Goal: Transaction & Acquisition: Purchase product/service

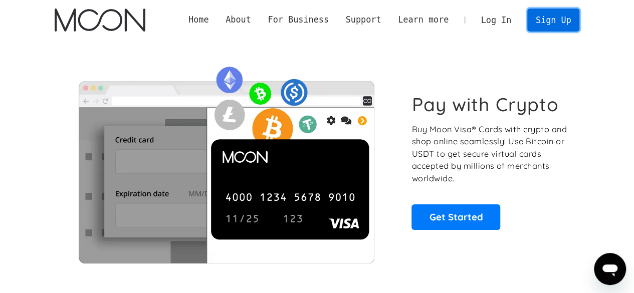
click at [549, 20] on link "Sign Up" at bounding box center [553, 20] width 52 height 23
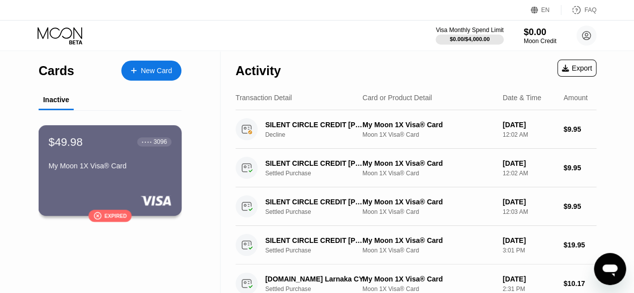
click at [67, 147] on div "$49.98" at bounding box center [66, 141] width 34 height 13
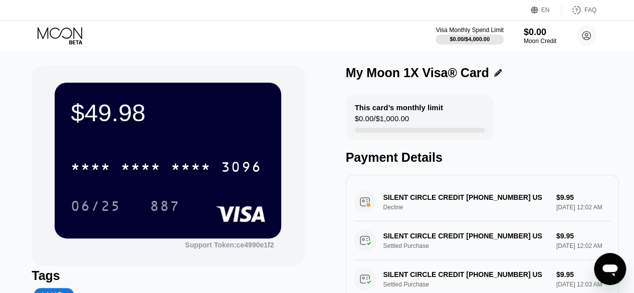
click at [0, 144] on div "$49.98 * * * * * * * * * * * * 3096 06/25 887 Support Token: ce4990e1f2 Tags Ad…" at bounding box center [317, 213] width 634 height 325
click at [613, 271] on icon "Open messaging window" at bounding box center [609, 271] width 15 height 12
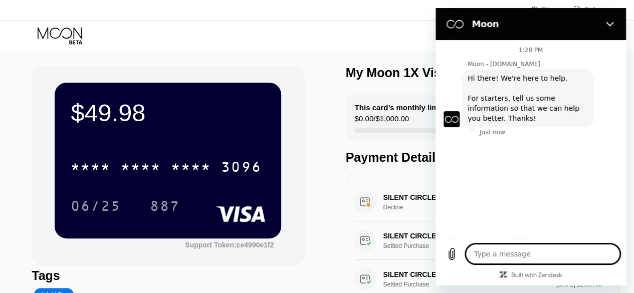
type textarea "x"
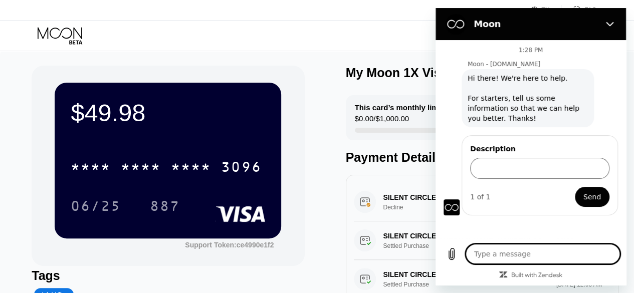
click at [499, 254] on textarea at bounding box center [542, 254] width 154 height 20
type textarea "H"
type textarea "x"
type textarea "Hi"
type textarea "x"
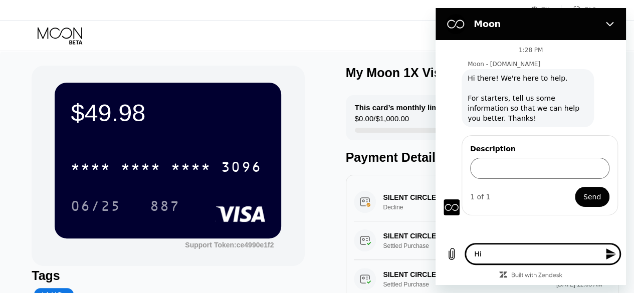
type textarea "Hi"
type textarea "x"
type textarea "Hi t"
type textarea "x"
type textarea "Hi th"
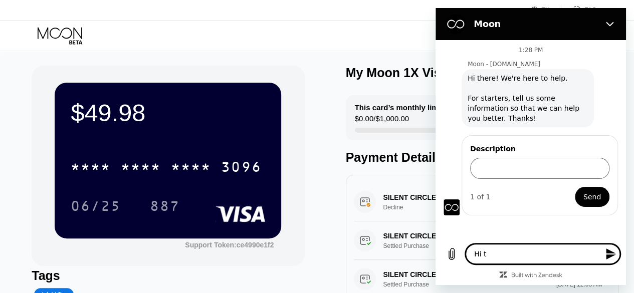
type textarea "x"
type textarea "Hi the"
type textarea "x"
type textarea "Hi ther"
type textarea "x"
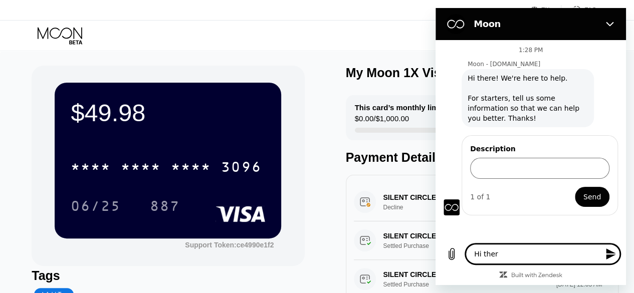
type textarea "Hi there"
type textarea "x"
type textarea "Hi there"
type textarea "x"
type textarea "Hi there ,"
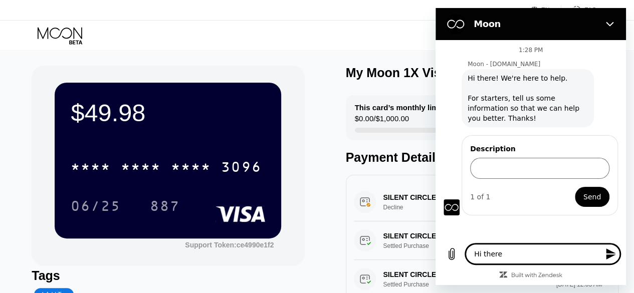
type textarea "x"
type textarea "Hi there ,"
type textarea "x"
type textarea "Hi there , I"
type textarea "x"
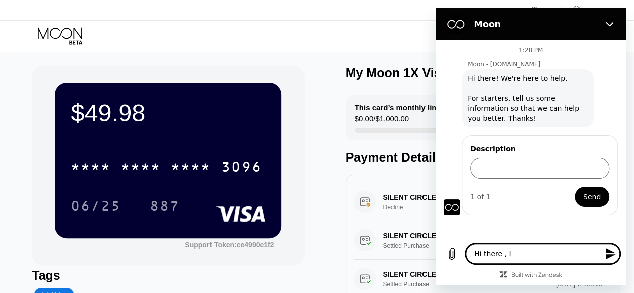
type textarea "Hi there , I"
type textarea "x"
type textarea "Hi there , I h"
type textarea "x"
type textarea "Hi there , I ha"
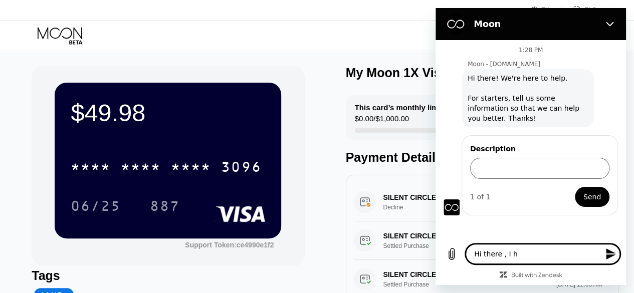
type textarea "x"
type textarea "Hi there , I hav"
type textarea "x"
type textarea "Hi there , I have"
type textarea "x"
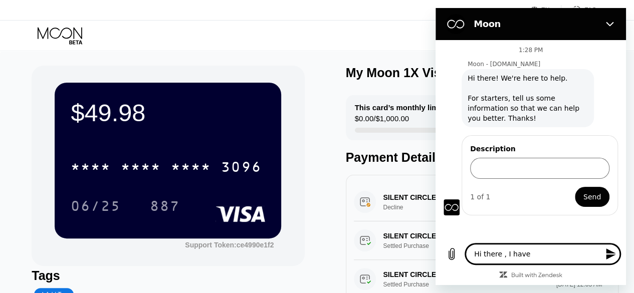
type textarea "Hi there , I have"
type textarea "x"
type textarea "Hi there , I have c"
type textarea "x"
type textarea "Hi there , I have ca"
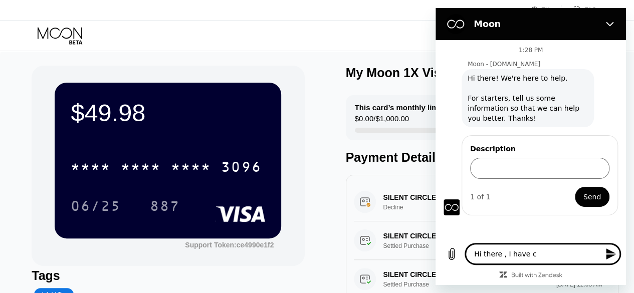
type textarea "x"
type textarea "Hi there , I have car"
type textarea "x"
type textarea "Hi there , I have card"
type textarea "x"
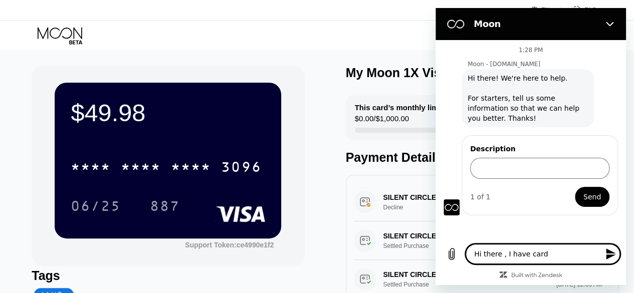
type textarea "Hi there , I have card"
type textarea "x"
type textarea "Hi there , I have card"
type textarea "x"
type textarea "Hi there , I have car"
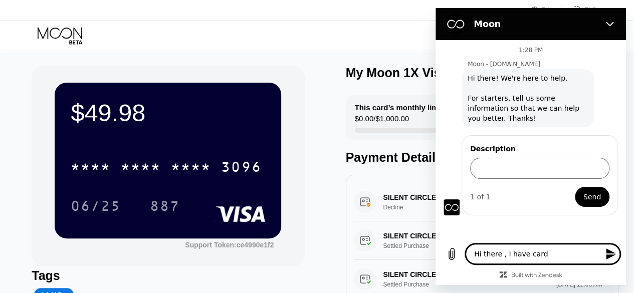
type textarea "x"
type textarea "Hi there , I have ca"
type textarea "x"
type textarea "Hi there , I have c"
type textarea "x"
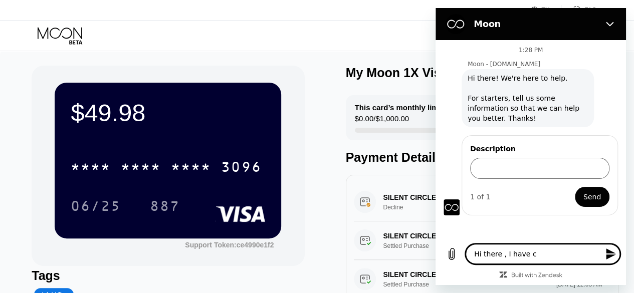
type textarea "Hi there , I have"
type textarea "x"
type textarea "Hi there , I have a"
type textarea "x"
type textarea "Hi there , I have an"
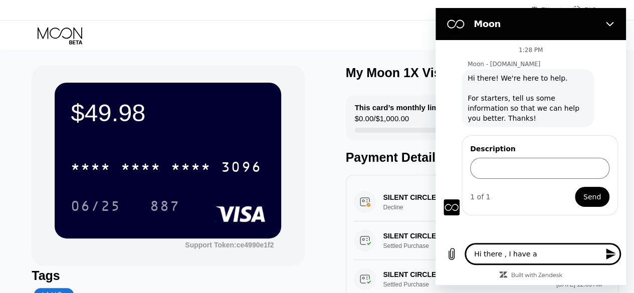
type textarea "x"
type textarea "Hi there , I have an"
type textarea "x"
type textarea "Hi there , I have an e"
type textarea "x"
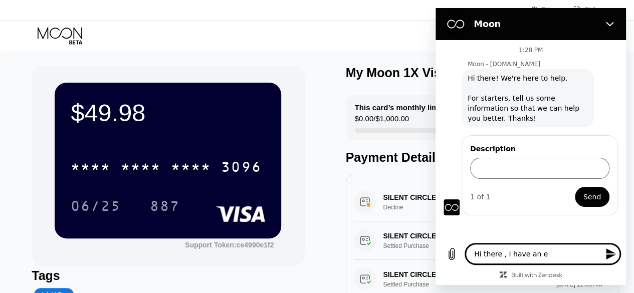
type textarea "Hi there , I have an ex"
type textarea "x"
type textarea "Hi there , I have an exp"
type textarea "x"
type textarea "Hi there , I have an expi"
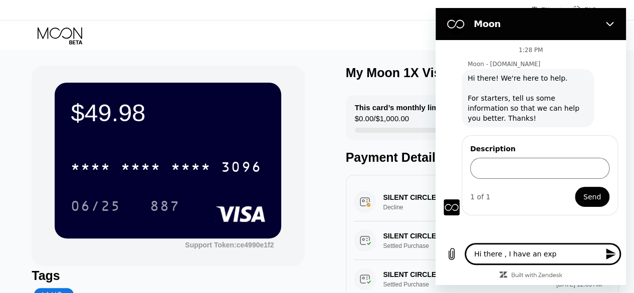
type textarea "x"
type textarea "Hi there , I have an expir"
type textarea "x"
type textarea "Hi there , I have an expire"
type textarea "x"
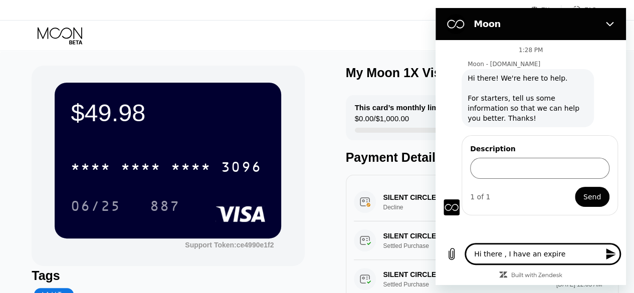
type textarea "Hi there , I have an expired"
type textarea "x"
type textarea "Hi there , I have an expired"
type textarea "x"
type textarea "Hi there , I have an expired c"
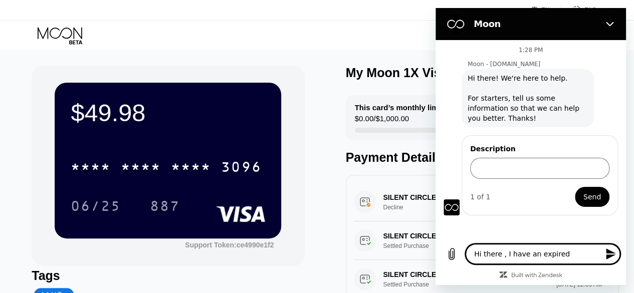
type textarea "x"
type textarea "Hi there , I have an expired ca"
type textarea "x"
type textarea "Hi there , I have an expired car"
type textarea "x"
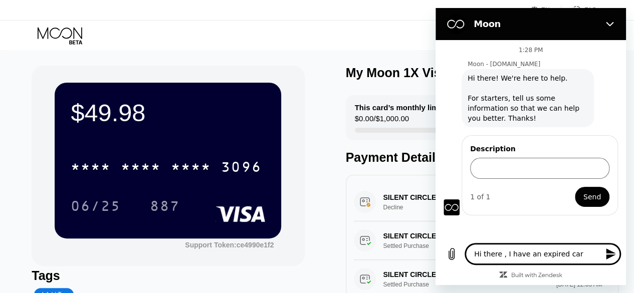
type textarea "Hi there , I have an expired card"
type textarea "x"
type textarea "Hi there , I have an expired card"
type textarea "x"
type textarea "Hi there , I have an expired card ,"
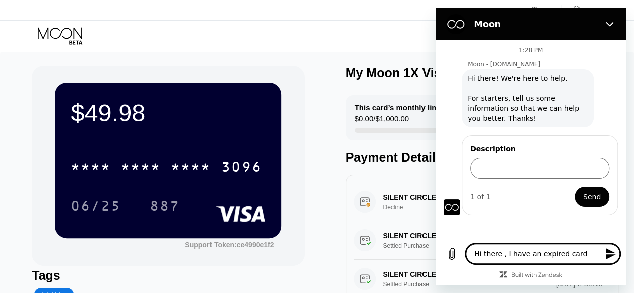
type textarea "x"
type textarea "Hi there , I have an expired card"
type textarea "x"
type textarea "Hi there , I have an expired card"
type textarea "x"
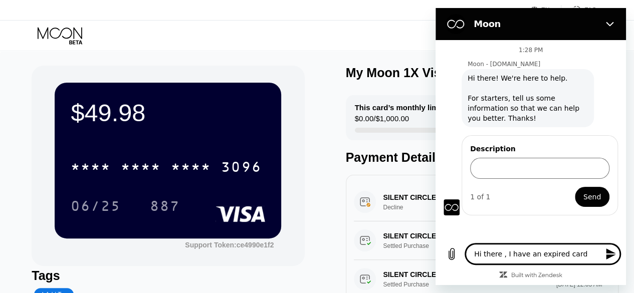
type textarea "Hi there , I have an expired car"
type textarea "x"
type textarea "Hi there , I have an expired ca"
type textarea "x"
type textarea "Hi there , I have an expired c"
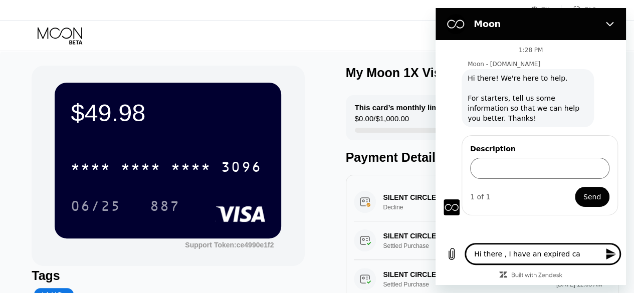
type textarea "x"
type textarea "Hi there , I have an expired cr"
type textarea "x"
type textarea "Hi there , I have an expired cre"
type textarea "x"
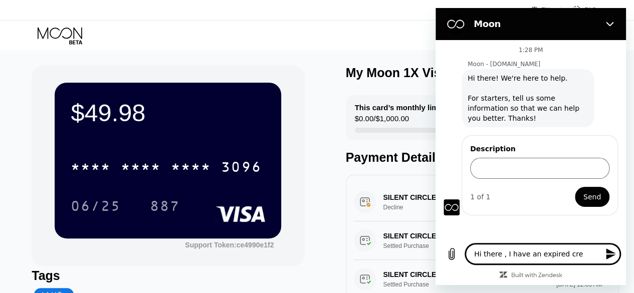
type textarea "Hi there , I have an expired cred"
type textarea "x"
type textarea "Hi there , I have an expired credi"
type textarea "x"
type textarea "Hi there , I have an expired credit"
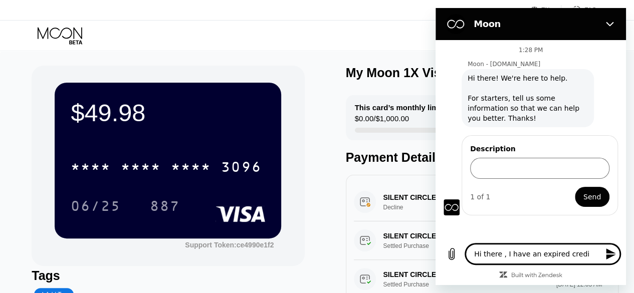
type textarea "x"
type textarea "Hi there , I have an expired credit"
type textarea "x"
type textarea "Hi there , I have an expired credit c"
type textarea "x"
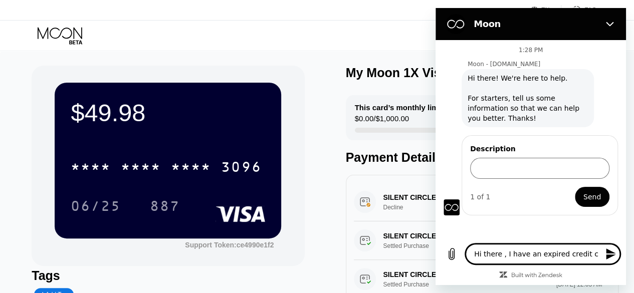
type textarea "Hi there , I have an expired credit ca"
type textarea "x"
type textarea "Hi there , I have an expired credit car"
type textarea "x"
type textarea "Hi there , I have an expired credit card"
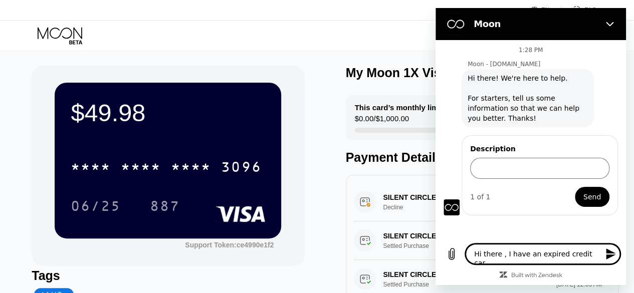
type textarea "x"
type textarea "Hi there , I have an expired credit card"
type textarea "x"
type textarea "Hi there , I have an expired credit card w"
type textarea "x"
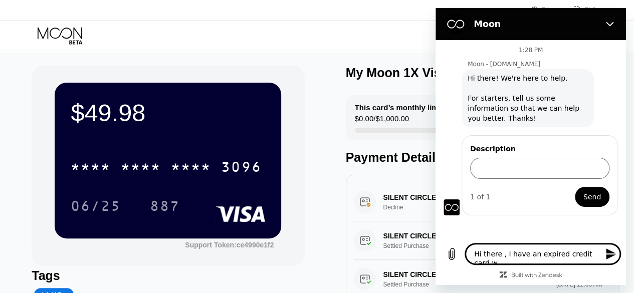
type textarea "Hi there , I have an expired credit card wi"
type textarea "x"
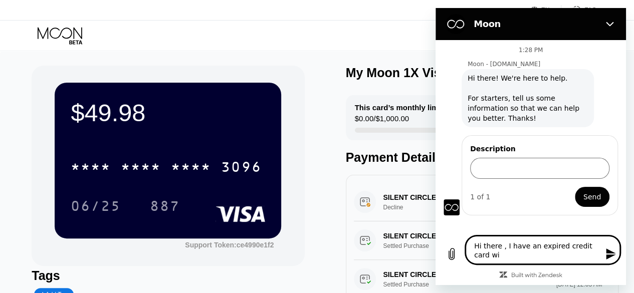
type textarea "Hi there , I have an expired credit card wit"
type textarea "x"
type textarea "Hi there , I have an expired credit card with"
type textarea "x"
type textarea "Hi there , I have an expired credit card with"
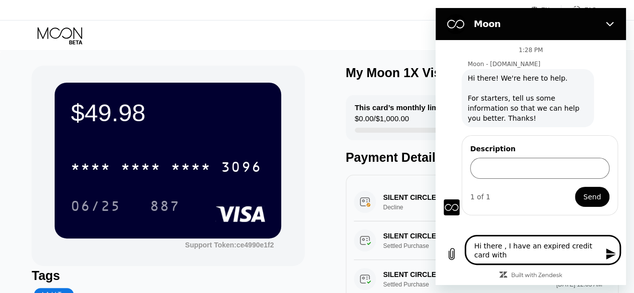
type textarea "x"
type textarea "Hi there , I have an expired credit card with 4"
type textarea "x"
type textarea "Hi there , I have an expired credit card with 49"
type textarea "x"
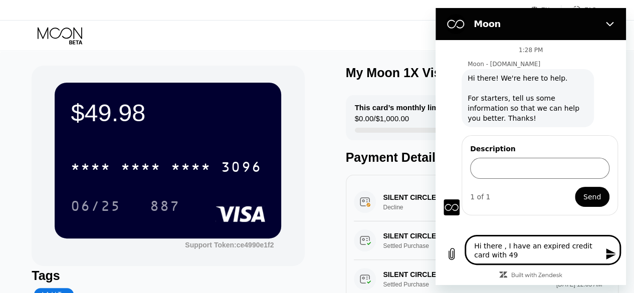
type textarea "Hi there , I have an expired credit card with 49."
type textarea "x"
type textarea "Hi there , I have an expired credit card with 49.9"
type textarea "x"
type textarea "Hi there , I have an expired credit card with 49.98"
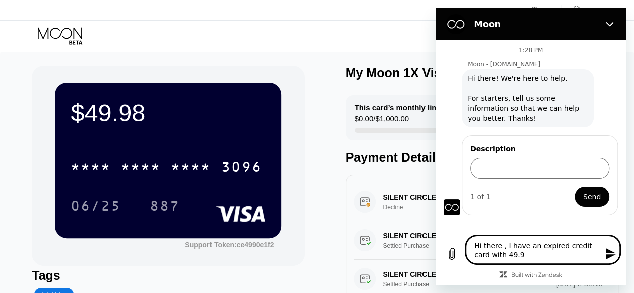
type textarea "x"
type textarea "Hi there , I have an expired credit card with 49.98"
type textarea "x"
type textarea "Hi there , I have an expired credit card with 49.98 b"
type textarea "x"
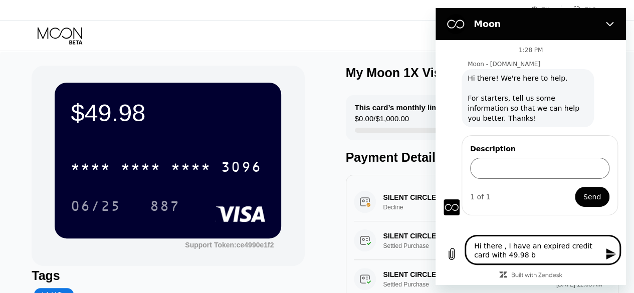
type textarea "Hi there , I have an expired credit card with 49.98 ba"
type textarea "x"
type textarea "Hi there , I have an expired credit card with 49.98 bal"
type textarea "x"
type textarea "Hi there , I have an expired credit card with 49.98 bala"
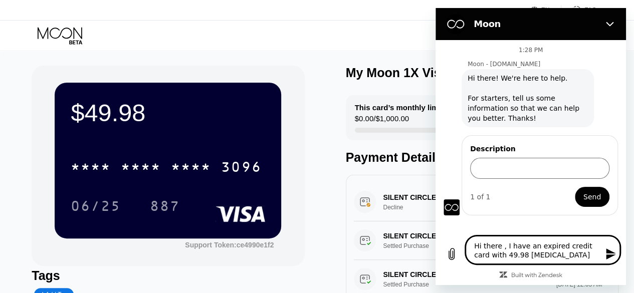
type textarea "x"
type textarea "Hi there , I have an expired credit card with 49.98 balan"
type textarea "x"
type textarea "Hi there , I have an expired credit card with 49.98 balanc"
type textarea "x"
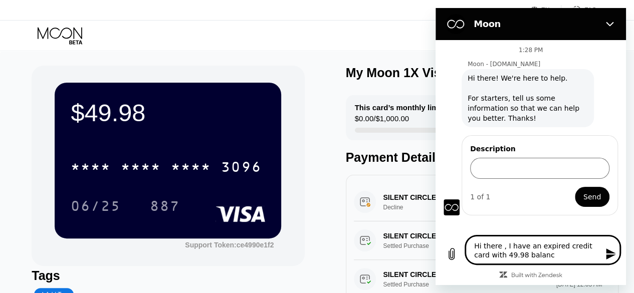
type textarea "Hi there , I have an expired credit card with 49.98 balance"
type textarea "x"
type textarea "Hi there , I have an expired credit card with 49.98 balance"
type textarea "x"
type textarea "Hi there , I have an expired credit card with 49.98 balance ,"
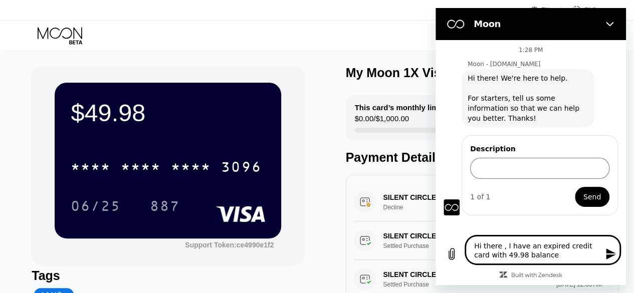
type textarea "x"
type textarea "Hi there , I have an expired credit card with 49.98 balance ,"
type textarea "x"
type textarea "Hi there , I have an expired credit card with 49.98 balance , c"
type textarea "x"
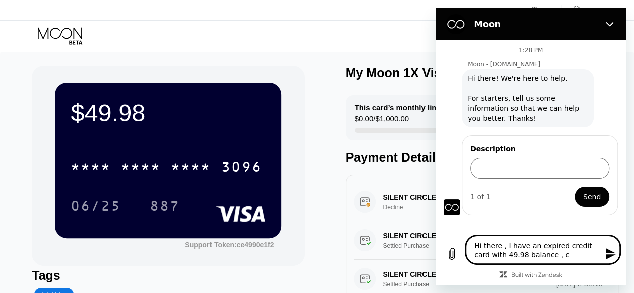
type textarea "Hi there , I have an expired credit card with 49.98 balance , ca"
type textarea "x"
type textarea "Hi there , I have an expired credit card with 49.98 balance , can"
type textarea "x"
type textarea "Hi there , I have an expired credit card with 49.98 balance , cand"
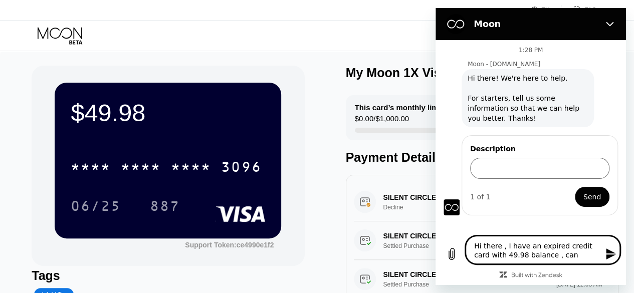
type textarea "x"
type textarea "Hi there , I have an expired credit card with 49.98 balance , can"
type textarea "x"
type textarea "Hi there , I have an expired credit card with 49.98 balance , can"
type textarea "x"
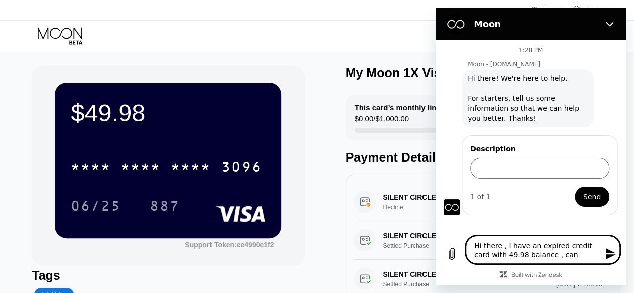
type textarea "Hi there , I have an expired credit card with 49.98 balance , can I"
type textarea "x"
type textarea "Hi there , I have an expired credit card with 49.98 balance , can I"
type textarea "x"
type textarea "Hi there , I have an expired credit card with 49.98 balance , can I u"
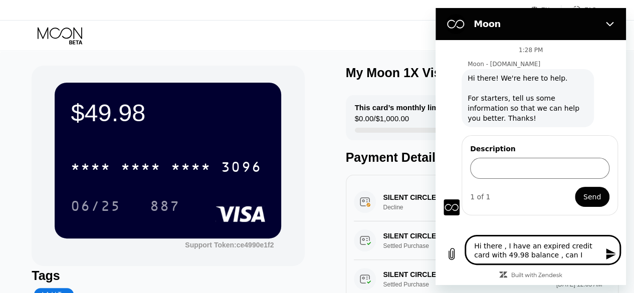
type textarea "x"
type textarea "Hi there , I have an expired credit card with 49.98 balance , can I us"
type textarea "x"
type textarea "Hi there , I have an expired credit card with 49.98 balance , can I use"
type textarea "x"
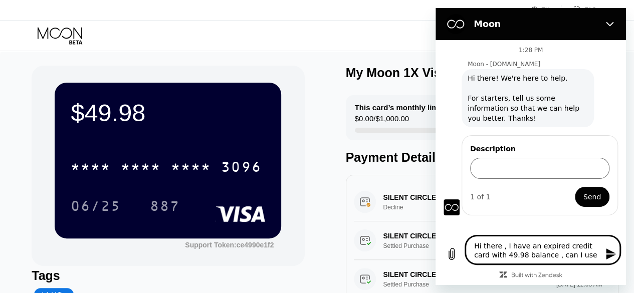
type textarea "Hi there , I have an expired credit card with 49.98 balance , can I use"
type textarea "x"
type textarea "Hi there , I have an expired credit card with 49.98 balance , can I use t"
type textarea "x"
type textarea "Hi there , I have an expired credit card with 49.98 balance , can I use te"
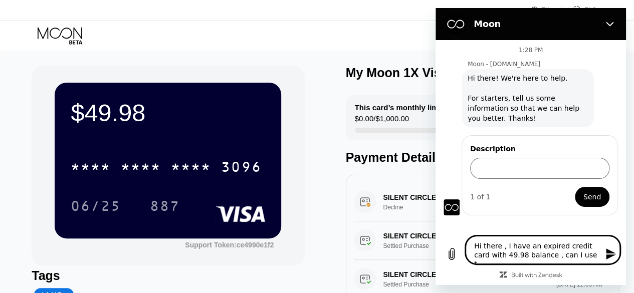
type textarea "x"
type textarea "Hi there , I have an expired credit card with 49.98 balance , can I use teh"
type textarea "x"
type textarea "Hi there , I have an expired credit card with 49.98 balance , can I use te"
type textarea "x"
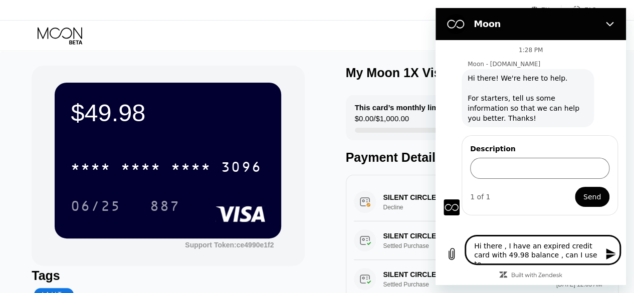
type textarea "Hi there , I have an expired credit card with 49.98 balance , can I use t"
type textarea "x"
type textarea "Hi there , I have an expired credit card with 49.98 balance , can I use th"
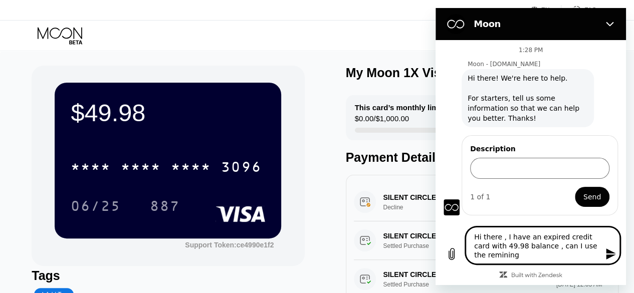
click at [517, 258] on textarea "Hi there , I have an expired credit card with 49.98 balance , can I use the rem…" at bounding box center [542, 245] width 154 height 37
click at [486, 256] on textarea "Hi there , I have an expired credit card with 49.98 balance , can I use the rem…" at bounding box center [542, 245] width 154 height 37
click at [517, 261] on textarea "Hi there , I have an expired credit card with 49.98 balance , can I use the rem…" at bounding box center [542, 245] width 154 height 37
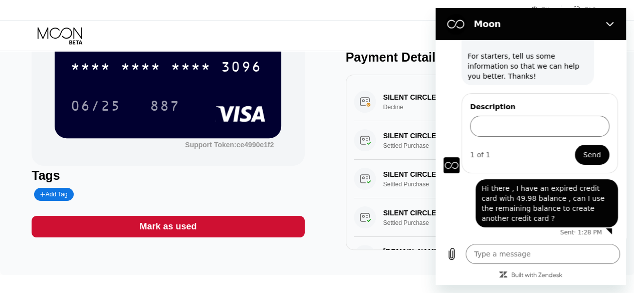
click at [323, 99] on div "$49.98 * * * * * * * * * * * * 3096 06/25 887 Support Token: ce4990e1f2 Tags Ad…" at bounding box center [317, 107] width 571 height 285
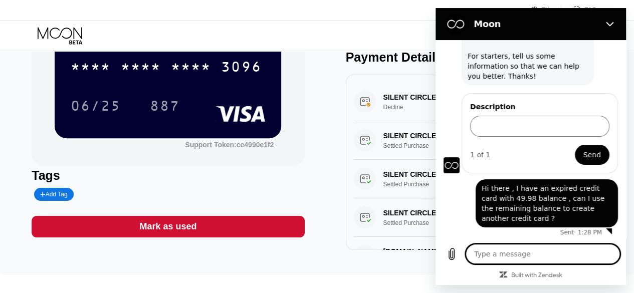
click at [503, 257] on textarea at bounding box center [542, 254] width 154 height 20
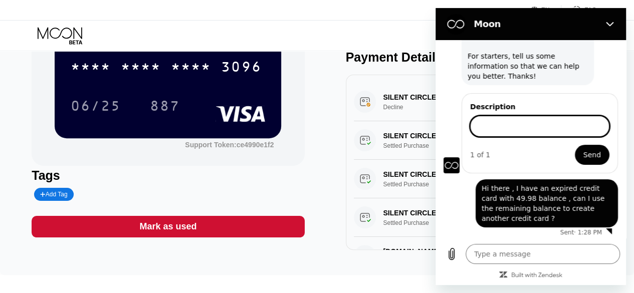
click at [509, 128] on input "Description" at bounding box center [539, 126] width 139 height 21
click at [450, 103] on div "Description 1 of 1 Send" at bounding box center [534, 132] width 182 height 82
click at [495, 125] on input "Description" at bounding box center [539, 126] width 139 height 21
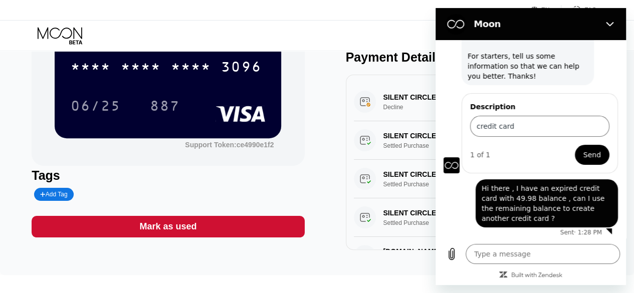
click at [583, 159] on span "Send" at bounding box center [592, 155] width 18 height 12
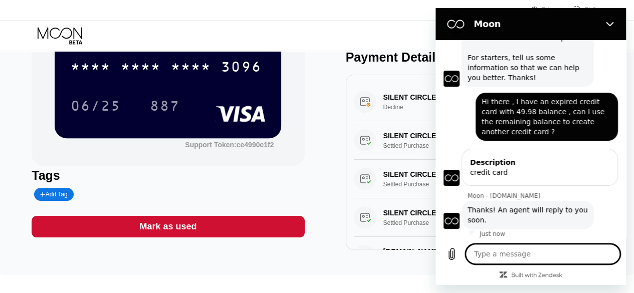
scroll to position [43, 0]
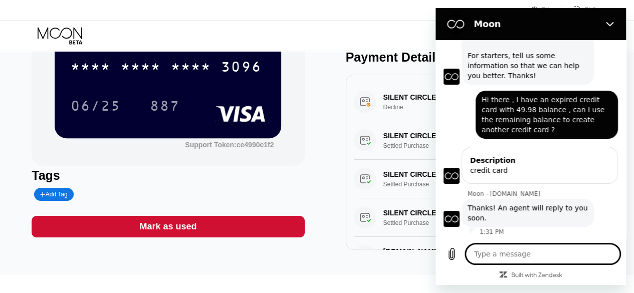
click at [328, 109] on div "$49.98 * * * * * * * * * * * * 3096 06/25 887 Support Token: ce4990e1f2 Tags Ad…" at bounding box center [317, 107] width 571 height 285
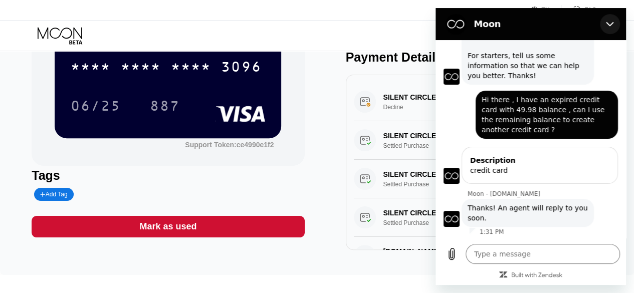
click at [609, 25] on icon "Close" at bounding box center [610, 24] width 8 height 5
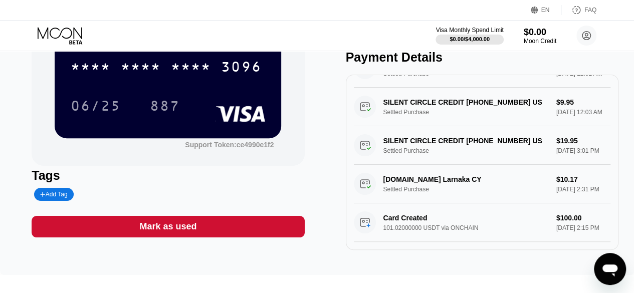
scroll to position [113, 0]
drag, startPoint x: 598, startPoint y: 272, endPoint x: 755, endPoint y: 499, distance: 276.3
click at [598, 272] on div "Open messaging window" at bounding box center [610, 269] width 30 height 30
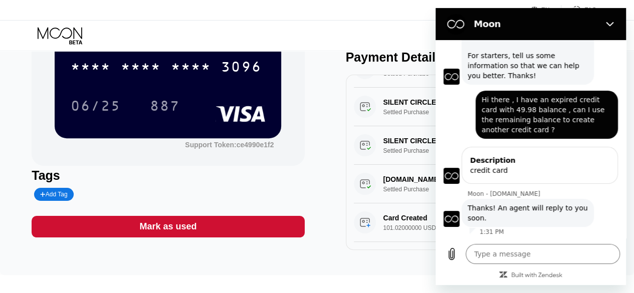
click at [0, 124] on div "$49.98 * * * * * * * * * * * * 3096 06/25 887 Support Token: ce4990e1f2 Tags Ad…" at bounding box center [317, 112] width 634 height 325
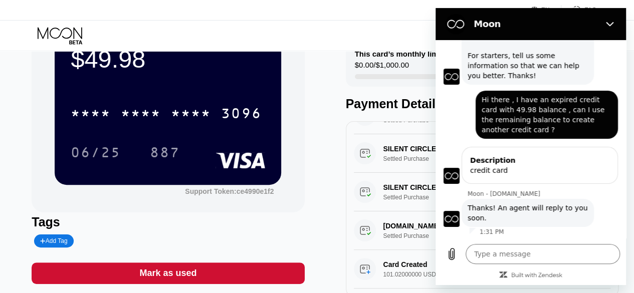
scroll to position [52, 0]
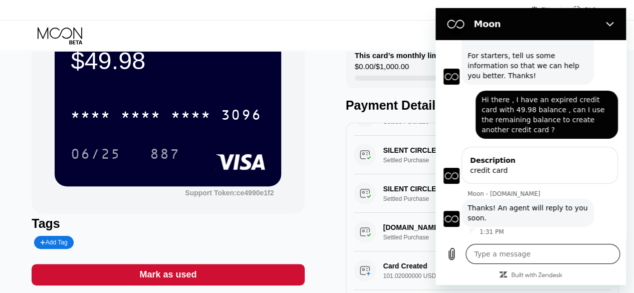
click at [501, 254] on textarea at bounding box center [542, 254] width 154 height 20
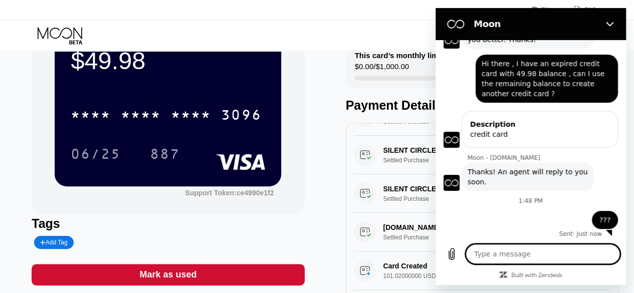
scroll to position [81, 0]
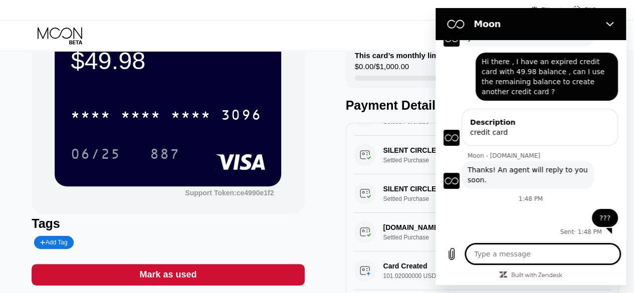
click at [486, 252] on textarea at bounding box center [542, 254] width 154 height 20
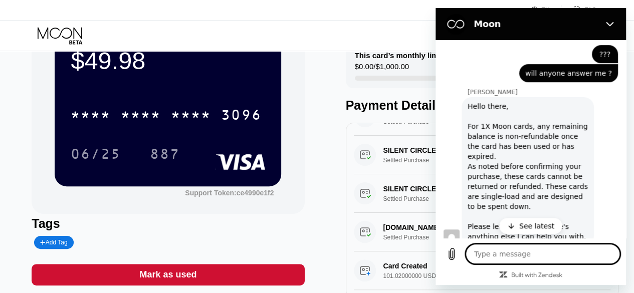
scroll to position [253, 0]
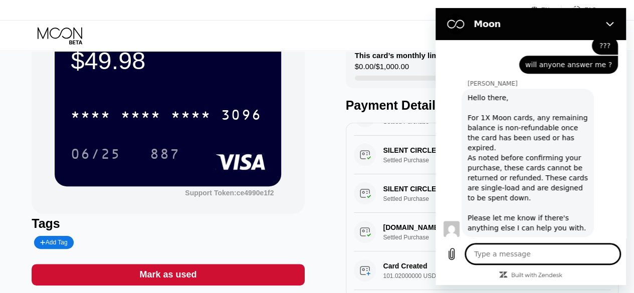
click at [508, 249] on textarea at bounding box center [542, 254] width 154 height 20
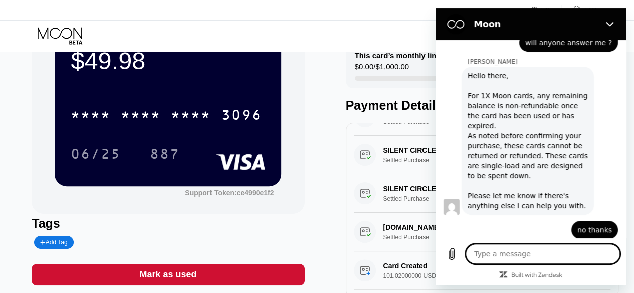
scroll to position [277, 0]
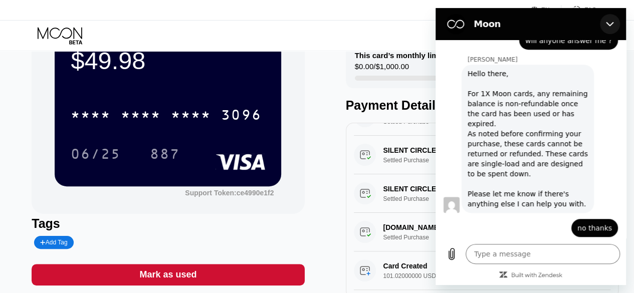
click at [610, 17] on button "Close" at bounding box center [610, 24] width 20 height 20
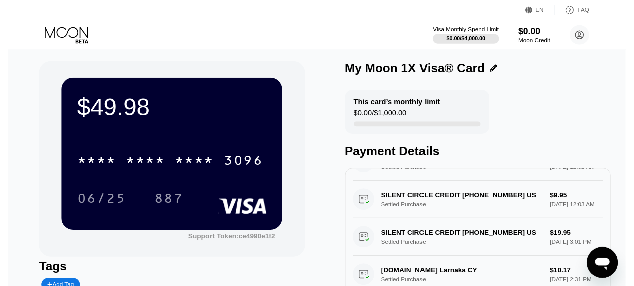
scroll to position [0, 0]
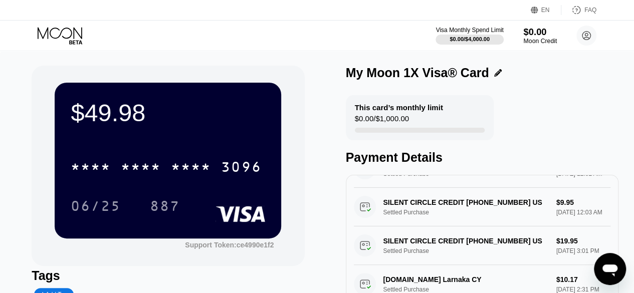
click at [535, 38] on div "Moon Credit" at bounding box center [540, 41] width 34 height 7
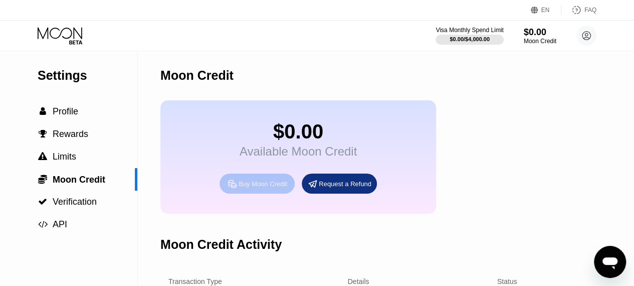
click at [258, 188] on div "Buy Moon Credit" at bounding box center [262, 183] width 49 height 9
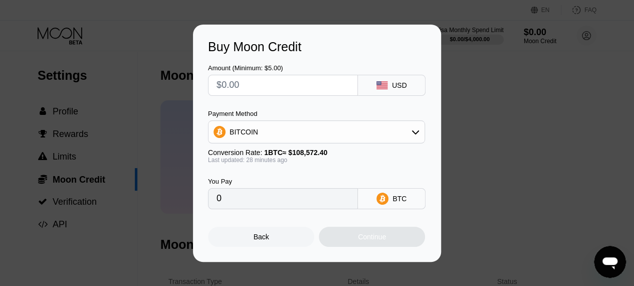
click at [277, 130] on div "BITCOIN" at bounding box center [316, 132] width 216 height 20
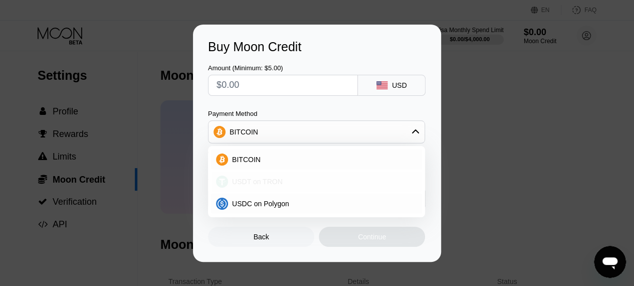
click at [248, 180] on span "USDT on TRON" at bounding box center [257, 181] width 51 height 8
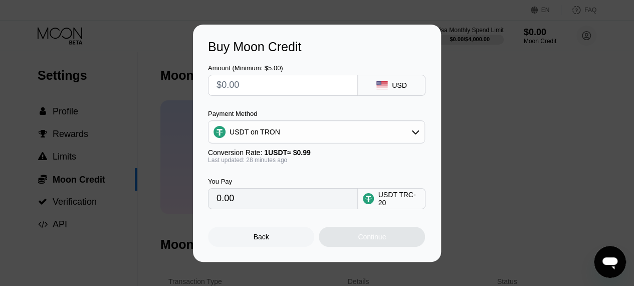
click at [254, 80] on input "text" at bounding box center [282, 85] width 133 height 20
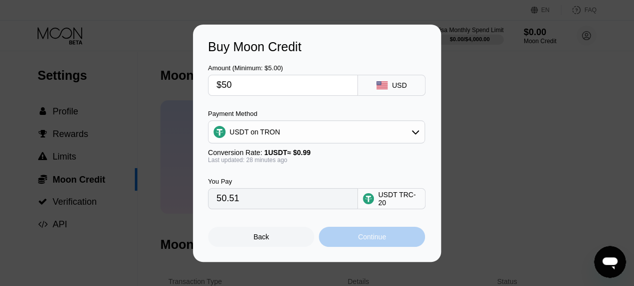
click at [377, 240] on div "Continue" at bounding box center [372, 236] width 28 height 8
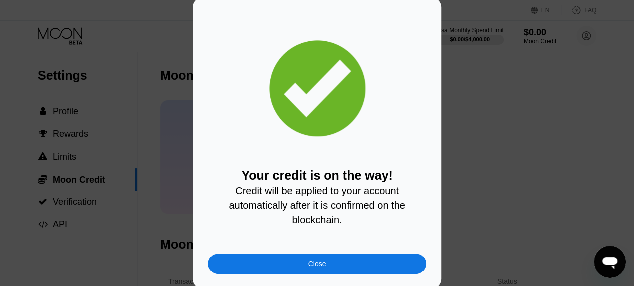
click at [323, 268] on div "Close" at bounding box center [317, 264] width 18 height 8
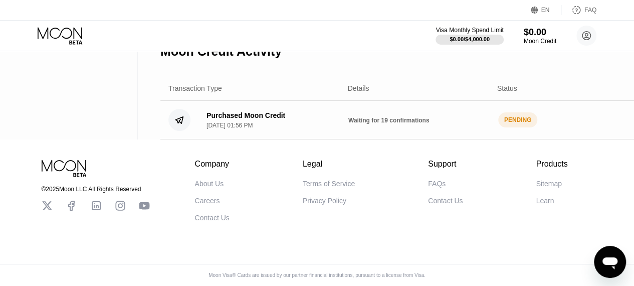
scroll to position [210, 0]
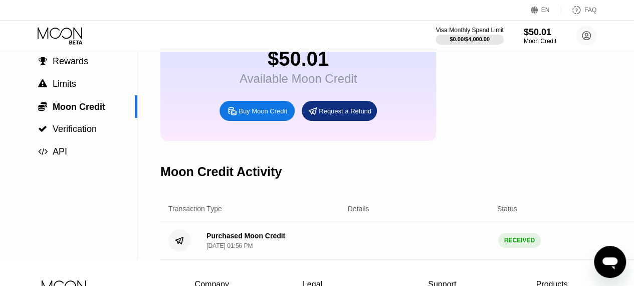
scroll to position [50, 0]
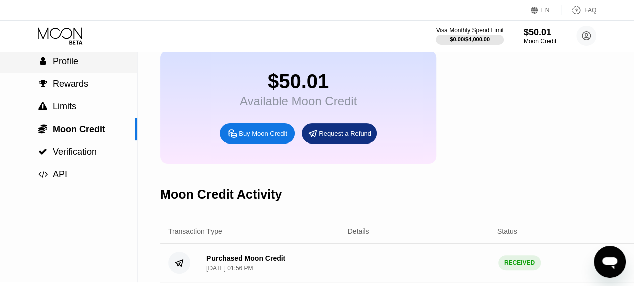
click at [69, 66] on span "Profile" at bounding box center [66, 61] width 26 height 10
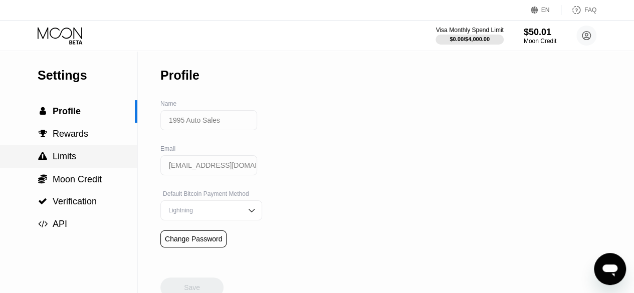
click at [64, 157] on span "Limits" at bounding box center [65, 156] width 24 height 10
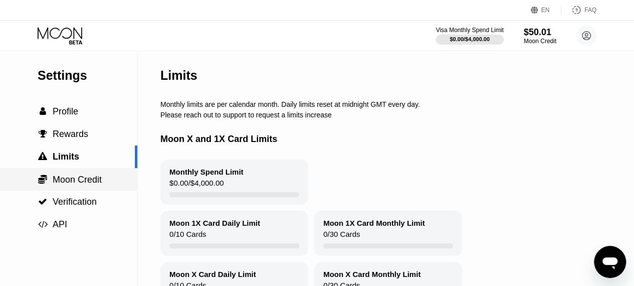
click at [71, 184] on span "Moon Credit" at bounding box center [77, 179] width 49 height 10
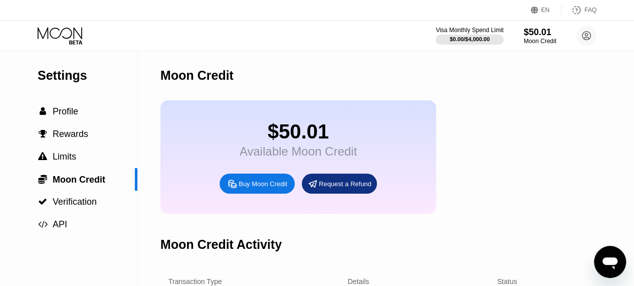
click at [65, 31] on icon at bounding box center [61, 36] width 47 height 18
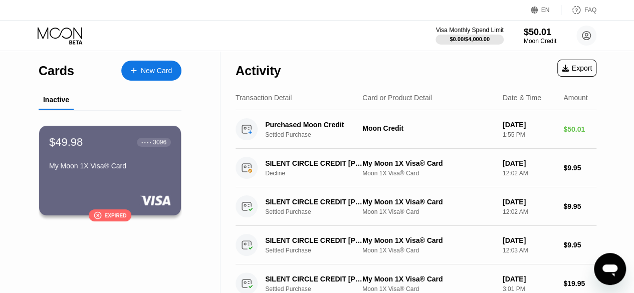
click at [161, 75] on div "New Card" at bounding box center [156, 71] width 31 height 9
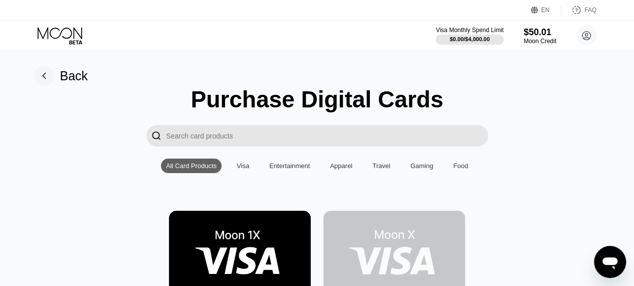
click at [42, 72] on rect at bounding box center [44, 76] width 20 height 20
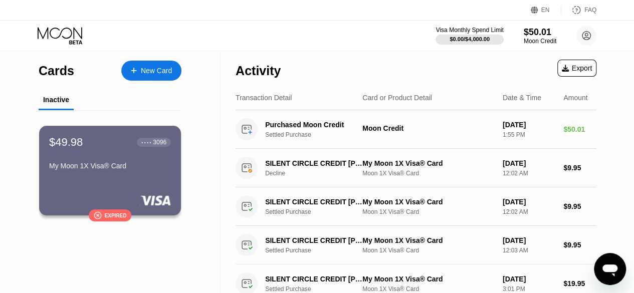
click at [157, 68] on div "New Card" at bounding box center [156, 71] width 31 height 9
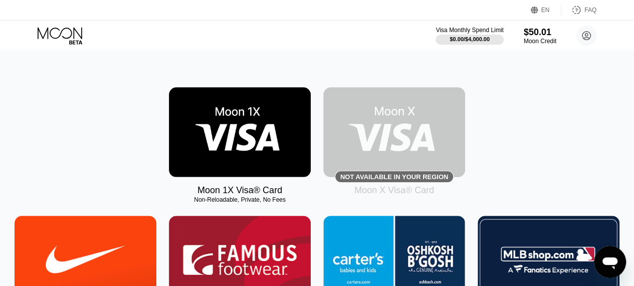
scroll to position [150, 0]
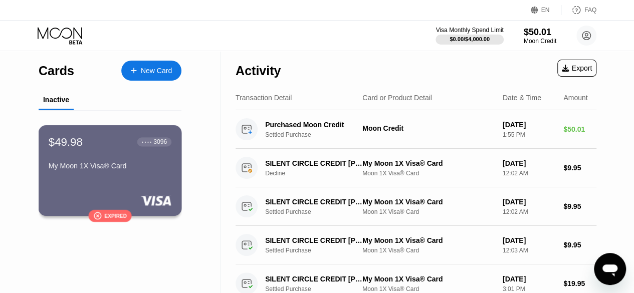
click at [116, 182] on div "$49.98 ● ● ● ● 3096 My Moon 1X Visa® Card  Expired" at bounding box center [110, 170] width 143 height 91
click at [158, 61] on div "New Card" at bounding box center [151, 71] width 60 height 20
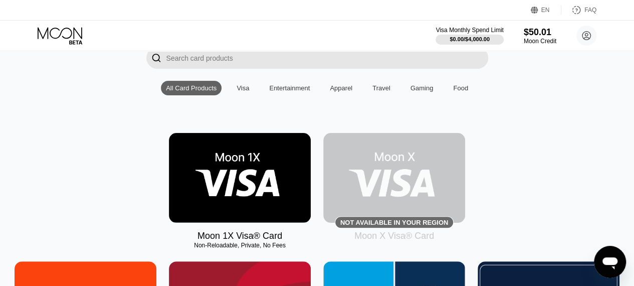
scroll to position [150, 0]
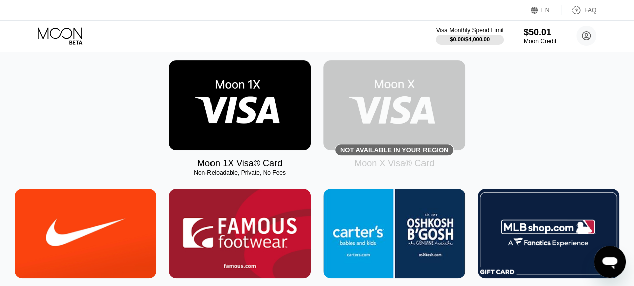
click at [240, 115] on img at bounding box center [240, 105] width 142 height 90
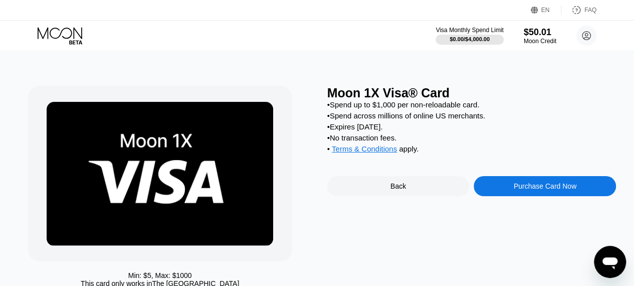
click at [534, 189] on div "Purchase Card Now" at bounding box center [544, 186] width 142 height 20
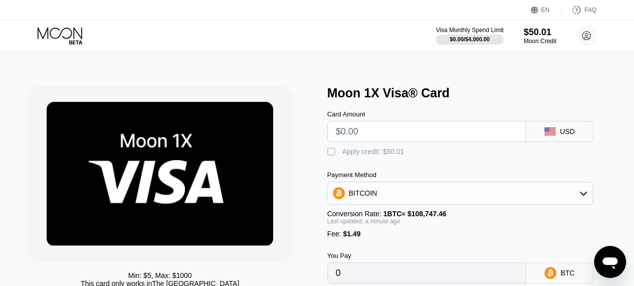
click at [575, 197] on div "BITCOIN" at bounding box center [460, 193] width 265 height 20
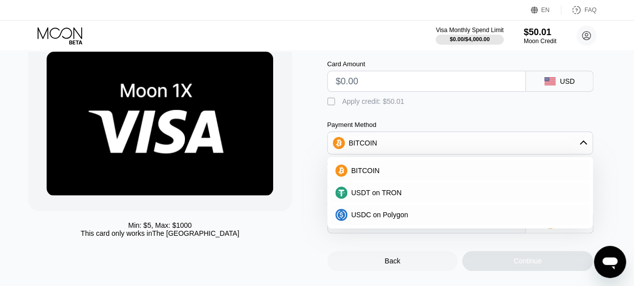
click at [309, 203] on div "Min: $ 5 , Max: $ 1000 This card only works in [GEOGRAPHIC_DATA]" at bounding box center [172, 153] width 289 height 235
click at [302, 139] on div "Min: $ 5 , Max: $ 1000 This card only works in [GEOGRAPHIC_DATA]" at bounding box center [172, 153] width 289 height 235
drag, startPoint x: 1207, startPoint y: 508, endPoint x: 613, endPoint y: 263, distance: 642.3
click at [613, 263] on icon "Open messaging window" at bounding box center [609, 263] width 15 height 12
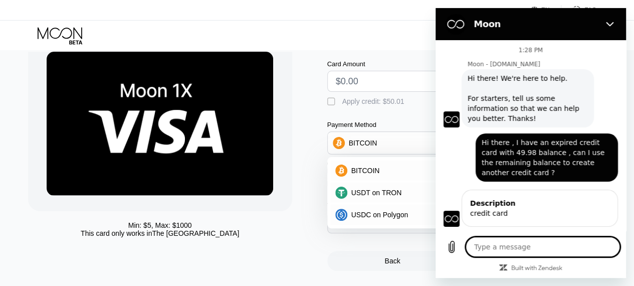
scroll to position [262, 0]
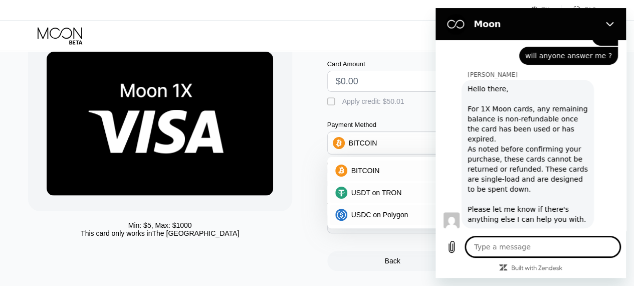
click at [361, 29] on div "Visa Monthly Spend Limit $0.00 / $4,000.00 $50.01 Moon Credit 1995 Auto Sales 1…" at bounding box center [317, 36] width 634 height 30
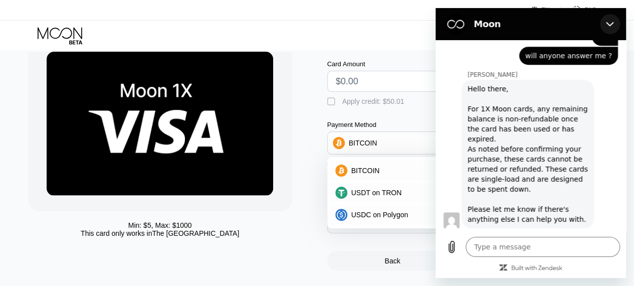
click at [609, 23] on icon "Close" at bounding box center [610, 24] width 8 height 8
type textarea "x"
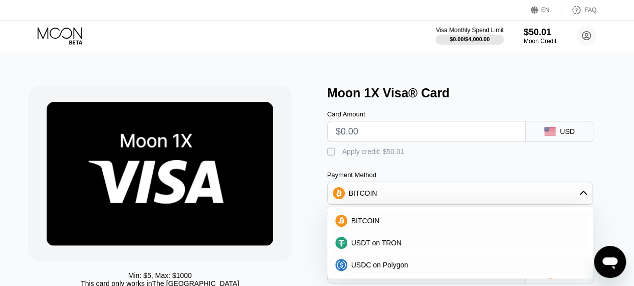
scroll to position [100, 0]
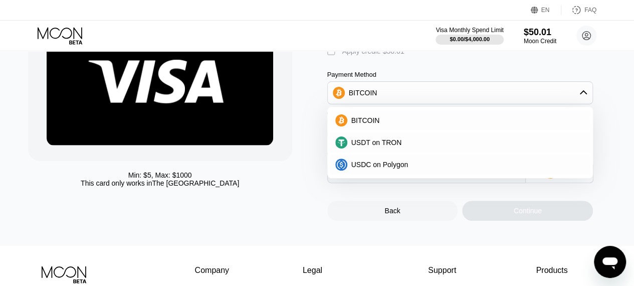
click at [300, 176] on div "Min: $ 5 , Max: $ 1000 This card only works in [GEOGRAPHIC_DATA]" at bounding box center [172, 102] width 289 height 235
click at [330, 51] on div "" at bounding box center [332, 52] width 10 height 10
click at [313, 102] on div "Min: $ 5 , Max: $ 1000 This card only works in [GEOGRAPHIC_DATA]" at bounding box center [172, 102] width 289 height 235
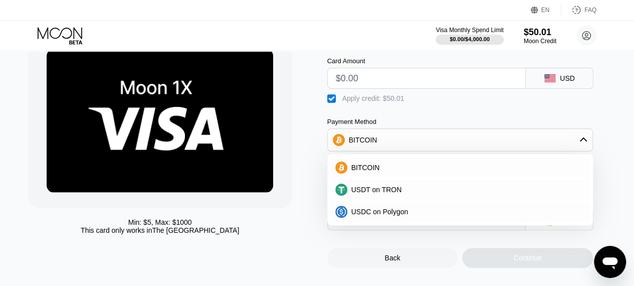
scroll to position [0, 0]
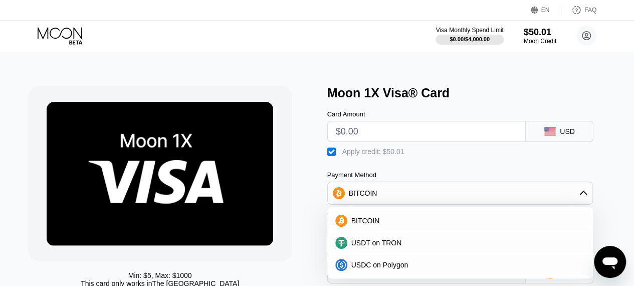
click at [470, 178] on div "Payment Method" at bounding box center [460, 175] width 266 height 8
click at [582, 193] on icon at bounding box center [583, 193] width 8 height 8
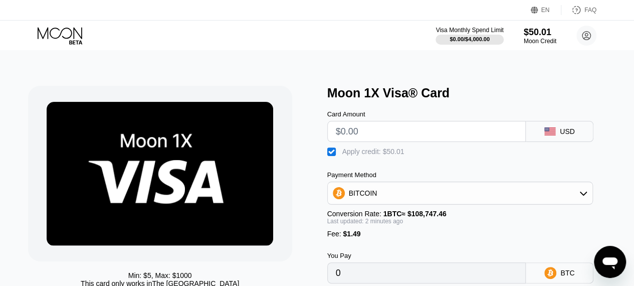
click at [379, 133] on input "text" at bounding box center [427, 131] width 182 height 20
type input "$50"
type input "0.00001361"
type input "$50"
click at [475, 164] on div "Card Amount $50 USD  Apply credit: $50.01 Payment Method BITCOIN Conversion Ra…" at bounding box center [471, 191] width 289 height 183
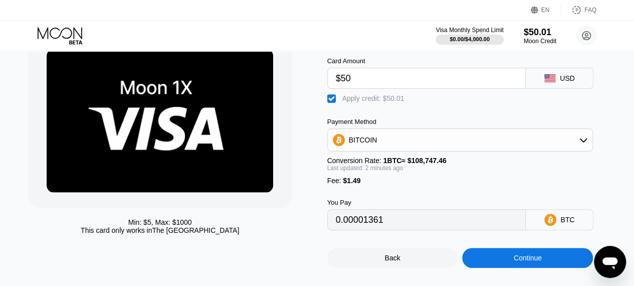
scroll to position [50, 0]
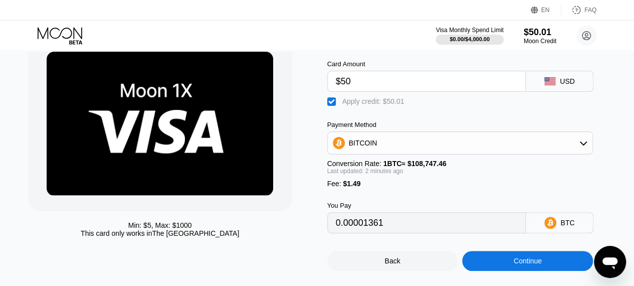
click at [472, 147] on div "BITCOIN" at bounding box center [460, 143] width 265 height 20
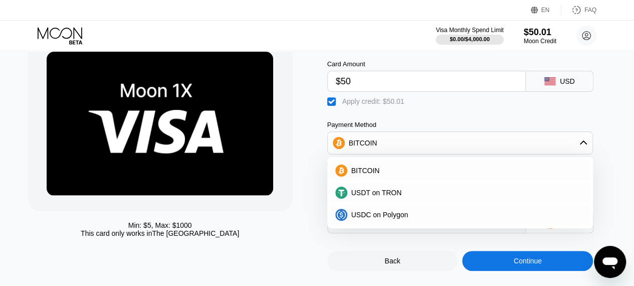
click at [307, 132] on div "Min: $ 5 , Max: $ 1000 This card only works in The United States" at bounding box center [172, 153] width 289 height 235
click at [307, 130] on div "Min: $ 5 , Max: $ 1000 This card only works in The United States" at bounding box center [172, 153] width 289 height 235
click at [419, 113] on div "Card Amount $50 USD  Apply credit: $50.01 Payment Method BITCOIN BITCOIN USDT …" at bounding box center [471, 141] width 289 height 183
click at [578, 148] on div "BITCOIN" at bounding box center [460, 143] width 265 height 20
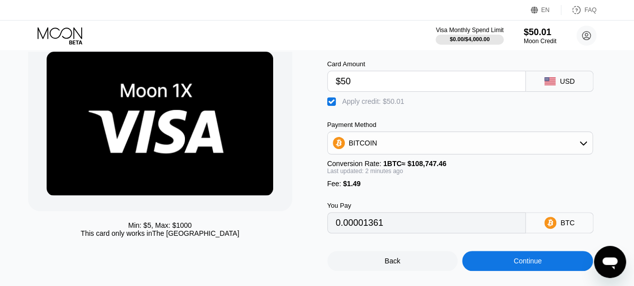
click at [536, 265] on div "Continue" at bounding box center [528, 261] width 28 height 8
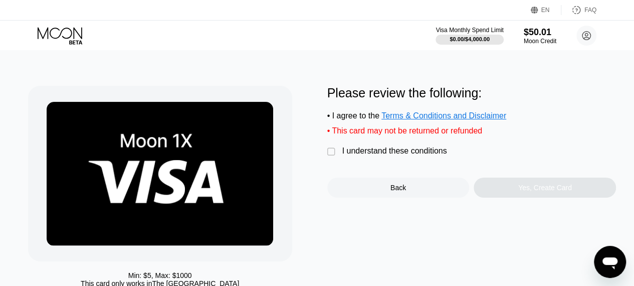
click at [332, 156] on div "" at bounding box center [332, 152] width 10 height 10
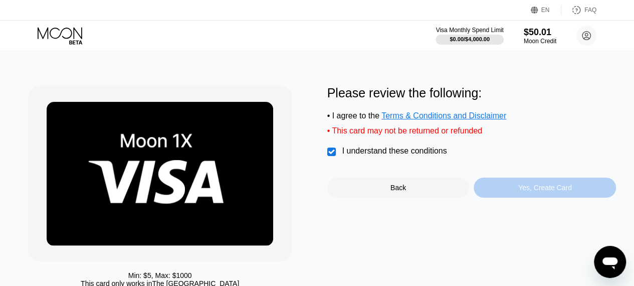
click at [517, 192] on div "Yes, Create Card" at bounding box center [544, 187] width 142 height 20
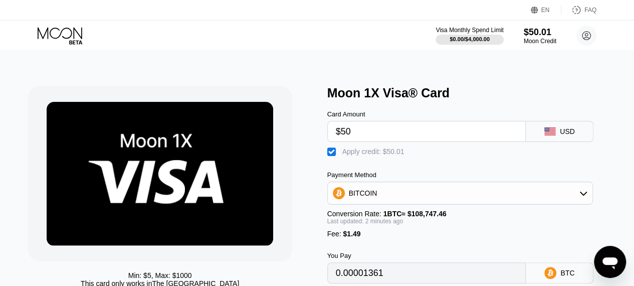
click at [363, 136] on input "$50" at bounding box center [427, 131] width 182 height 20
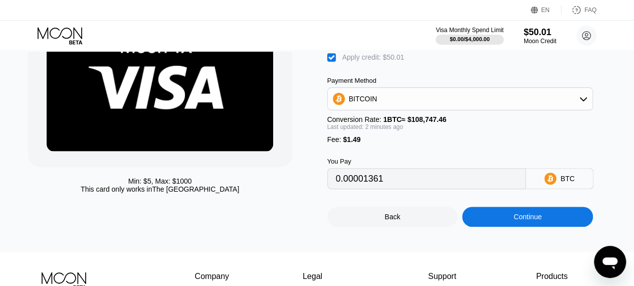
scroll to position [100, 0]
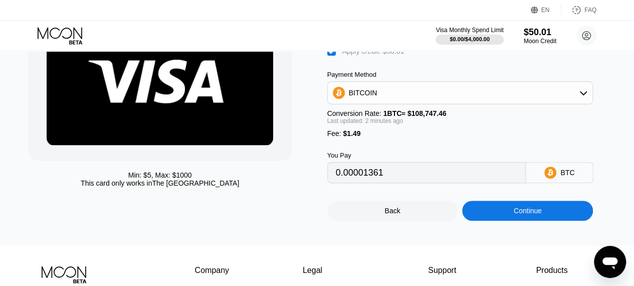
click at [603, 262] on icon "Open messaging window" at bounding box center [609, 263] width 15 height 12
type textarea "x"
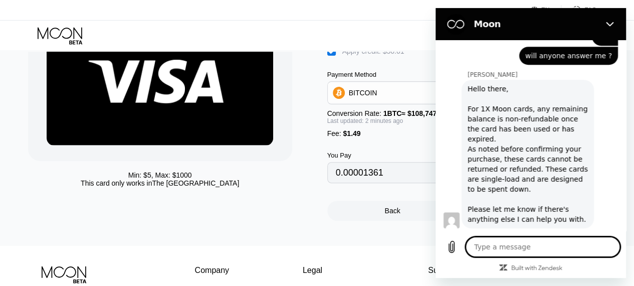
scroll to position [277, 0]
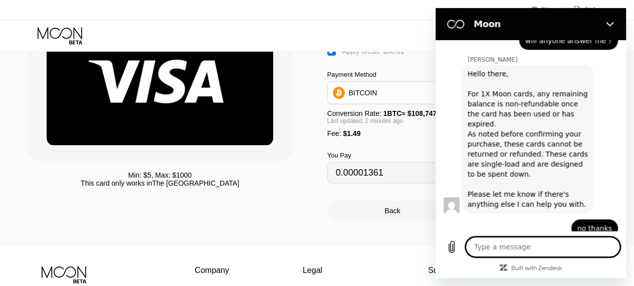
type textarea "I"
type textarea "x"
type textarea "I"
type textarea "x"
type textarea "I h"
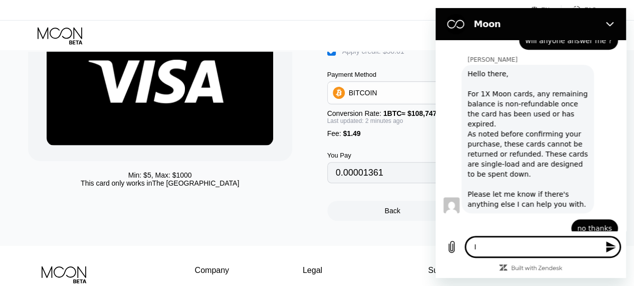
type textarea "x"
type textarea "I ha"
type textarea "x"
type textarea "I hav"
type textarea "x"
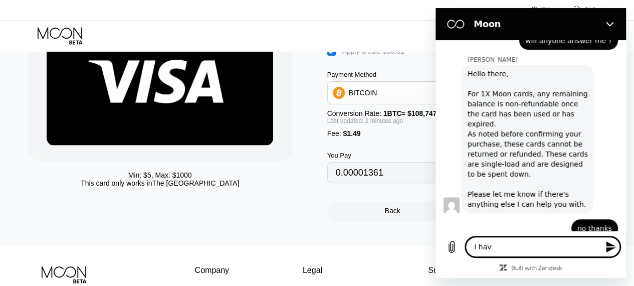
type textarea "I have"
type textarea "x"
type textarea "I have"
type textarea "x"
type textarea "I have b"
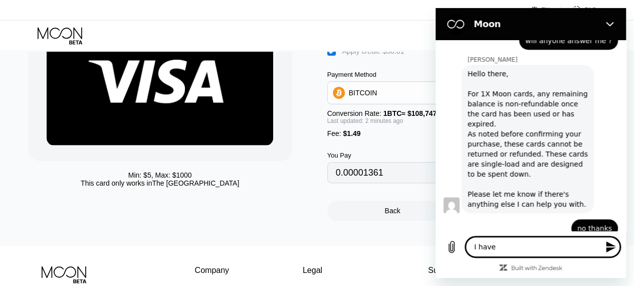
type textarea "x"
type textarea "I have bo"
type textarea "x"
type textarea "I have bou"
type textarea "x"
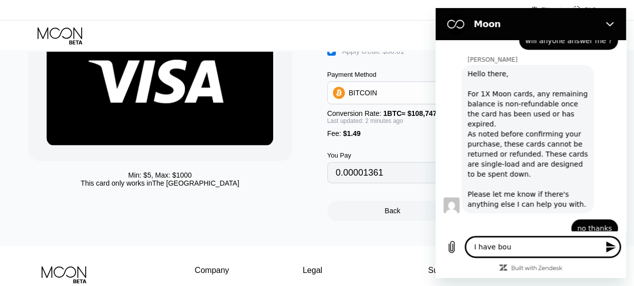
type textarea "I have boug"
type textarea "x"
type textarea "I have bough"
type textarea "x"
type textarea "I have bought"
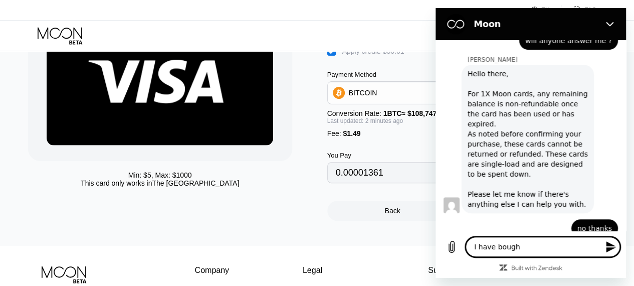
type textarea "x"
type textarea "I have bought"
type textarea "x"
type textarea "I have bought 5"
type textarea "x"
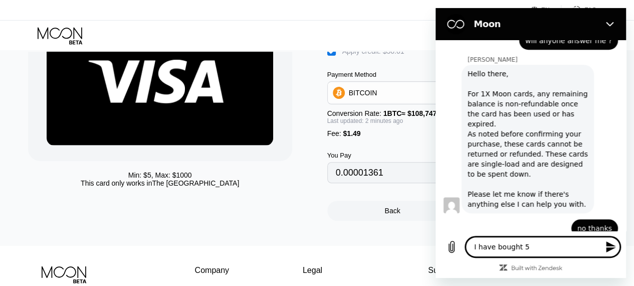
type textarea "I have bought"
type textarea "x"
type textarea "I have bought $"
type textarea "x"
type textarea "I have bought $5"
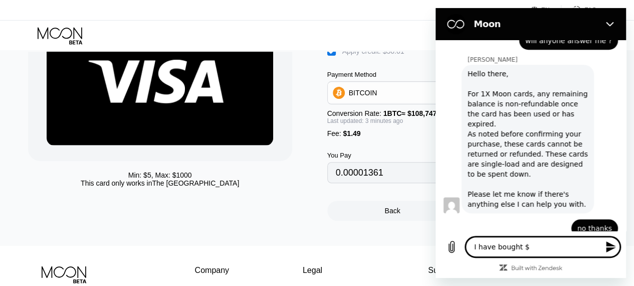
type textarea "x"
type textarea "I have bought $50"
type textarea "x"
type textarea "I have bought $50"
type textarea "x"
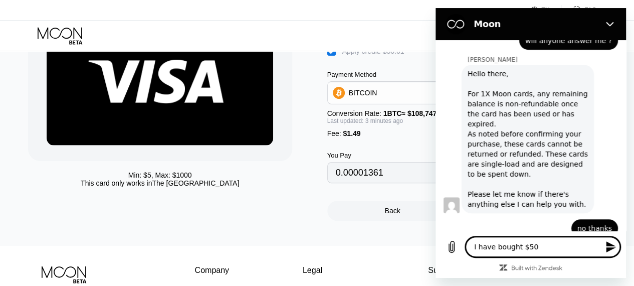
type textarea "I have bought $50 M"
type textarea "x"
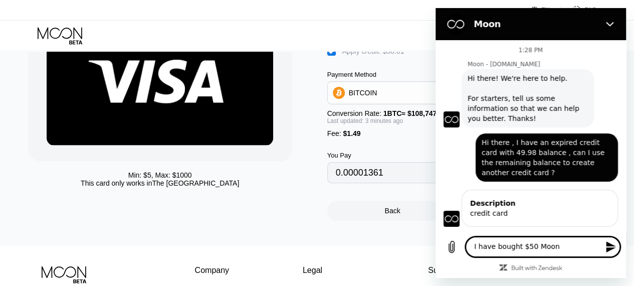
scroll to position [277, 0]
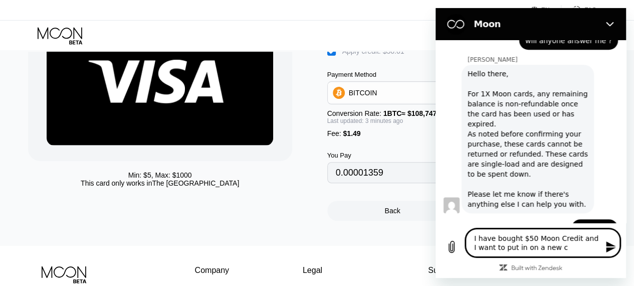
type textarea "I have bought $50 Moon Credit and I want to put in on a new cr"
type input "0.00001359"
type textarea "I have bought $50 Moon Credit and I want to put in on a new credit card"
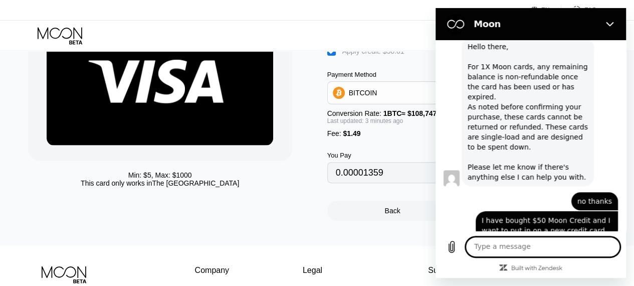
scroll to position [306, 0]
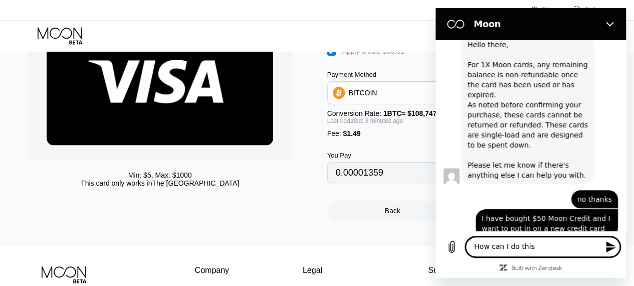
type textarea "How can I do this ?"
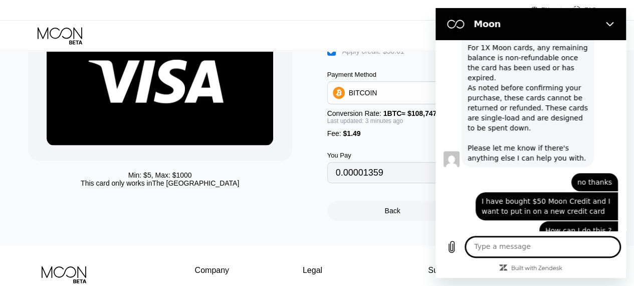
scroll to position [325, 0]
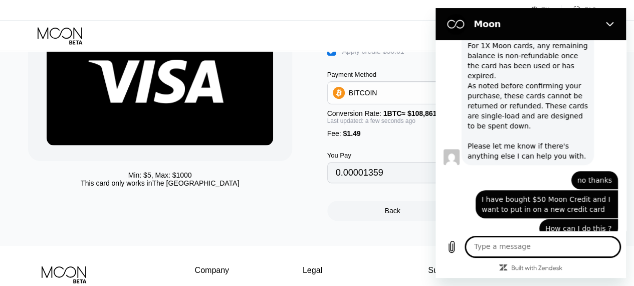
click at [311, 162] on div "Min: $ 5 , Max: $ 1000 This card only works in [GEOGRAPHIC_DATA]" at bounding box center [172, 102] width 289 height 235
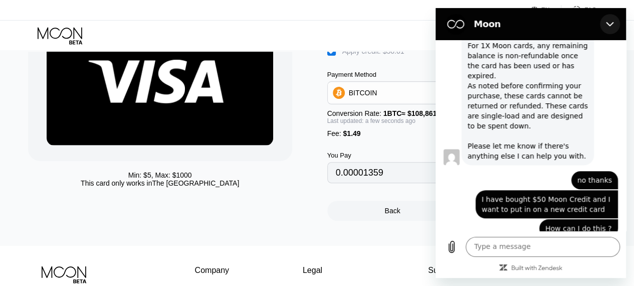
click at [607, 23] on icon "Close" at bounding box center [610, 24] width 8 height 8
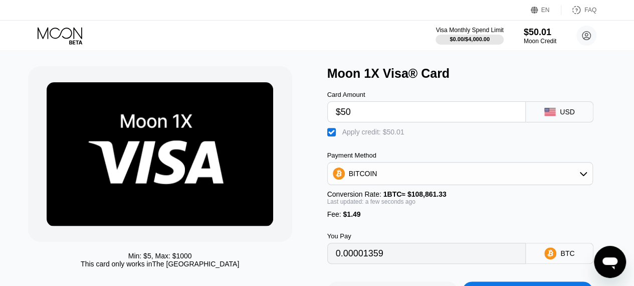
scroll to position [50, 0]
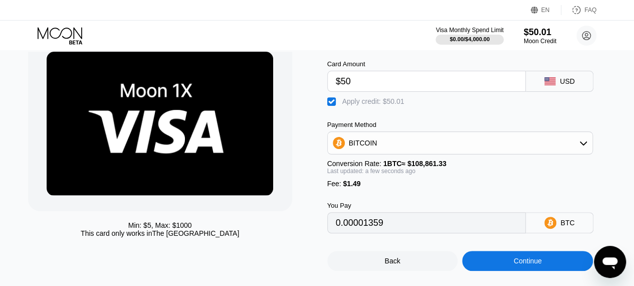
click at [396, 146] on div "BITCOIN" at bounding box center [460, 143] width 265 height 20
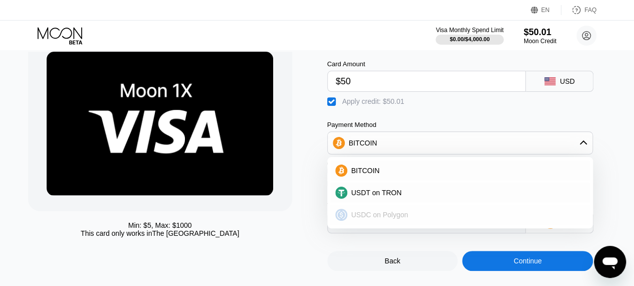
click at [365, 218] on span "USDC on Polygon" at bounding box center [379, 214] width 57 height 8
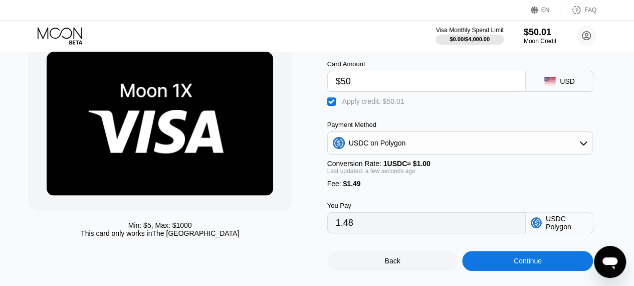
click at [404, 142] on div "USDC on Polygon" at bounding box center [460, 143] width 265 height 20
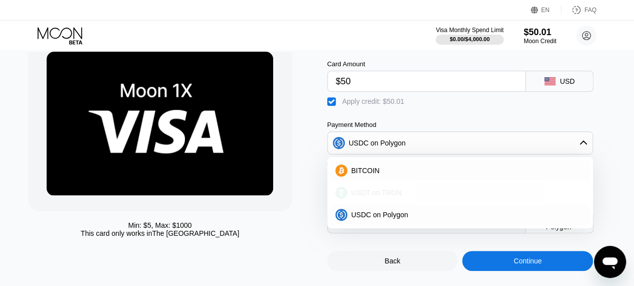
click at [371, 192] on span "USDT on TRON" at bounding box center [376, 192] width 51 height 8
type input "1.49"
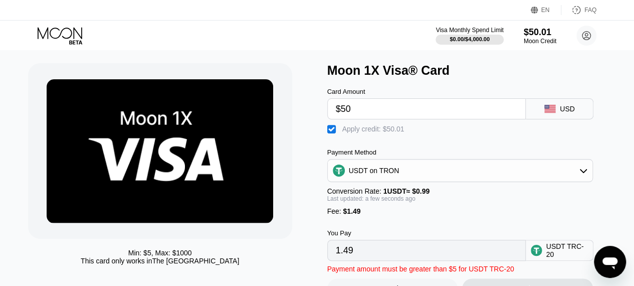
scroll to position [0, 0]
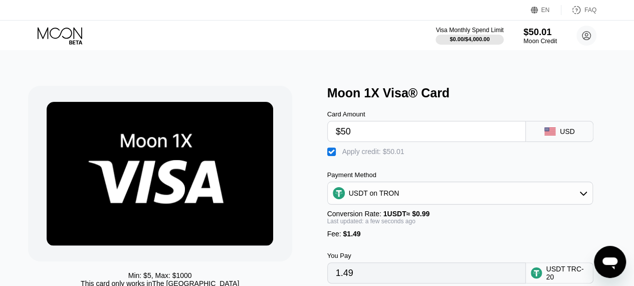
click at [537, 41] on div "Moon Credit" at bounding box center [540, 41] width 34 height 7
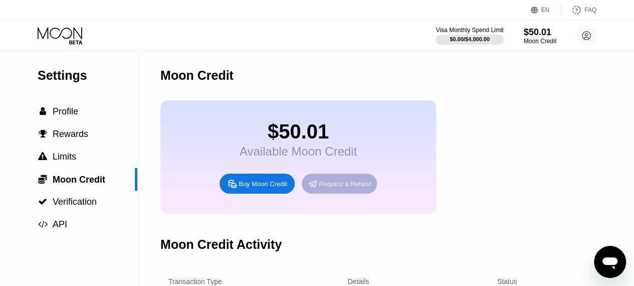
click at [337, 188] on div "Request a Refund" at bounding box center [345, 183] width 53 height 9
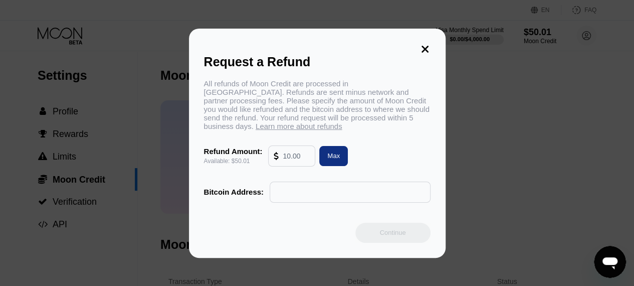
click at [423, 46] on icon at bounding box center [424, 49] width 11 height 11
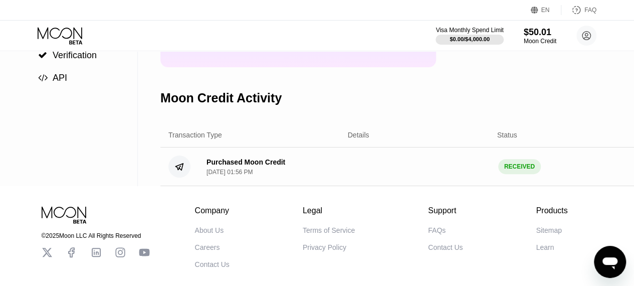
scroll to position [150, 0]
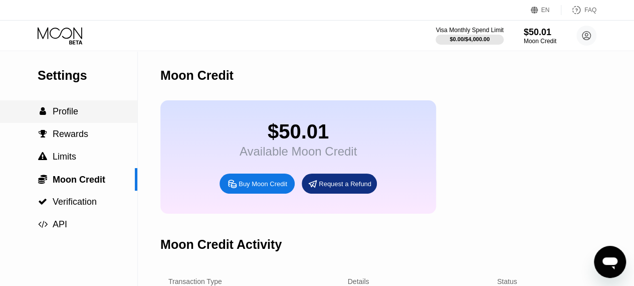
click at [53, 115] on span "Profile" at bounding box center [66, 111] width 26 height 10
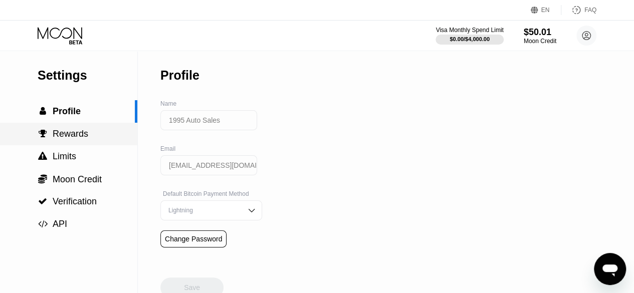
click at [64, 139] on span "Rewards" at bounding box center [71, 134] width 36 height 10
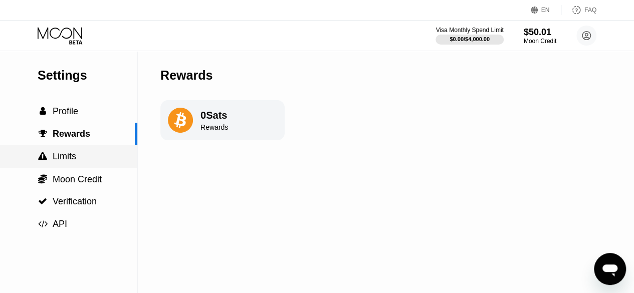
click at [64, 158] on span "Limits" at bounding box center [65, 156] width 24 height 10
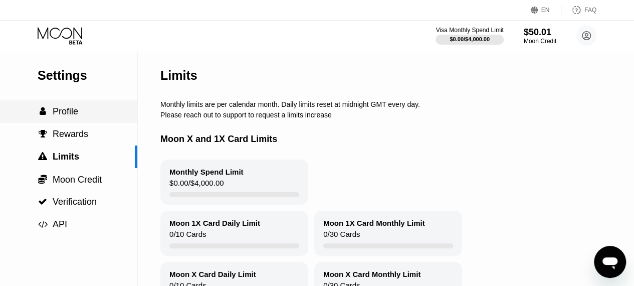
click at [68, 115] on span "Profile" at bounding box center [66, 111] width 26 height 10
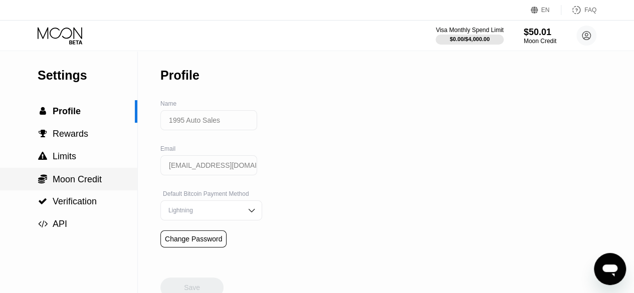
click at [67, 181] on span "Moon Credit" at bounding box center [77, 179] width 49 height 10
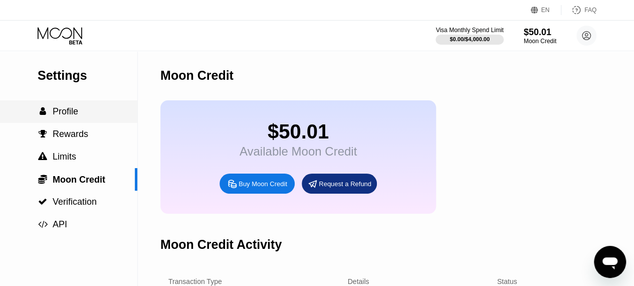
click at [72, 111] on span "Profile" at bounding box center [66, 111] width 26 height 10
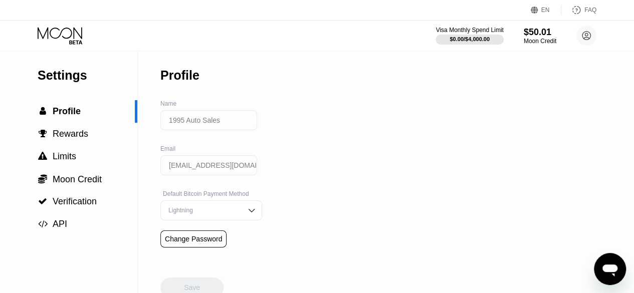
click at [56, 39] on icon at bounding box center [61, 36] width 47 height 18
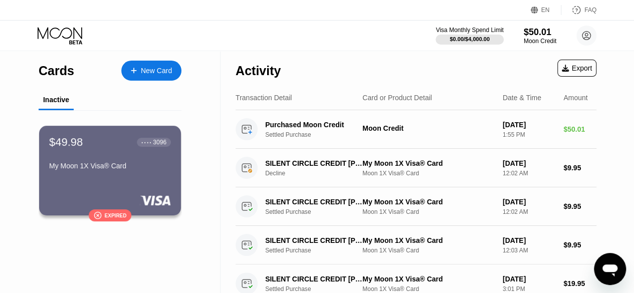
click at [602, 269] on icon "Open messaging window" at bounding box center [610, 269] width 18 height 18
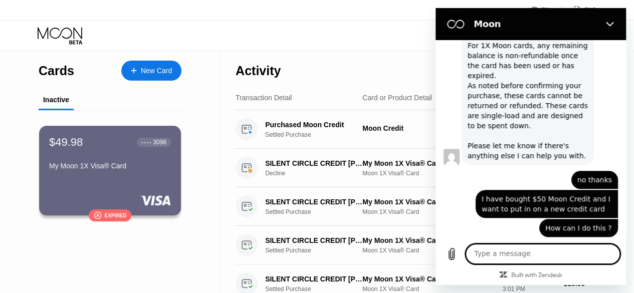
click at [136, 67] on icon at bounding box center [134, 70] width 6 height 7
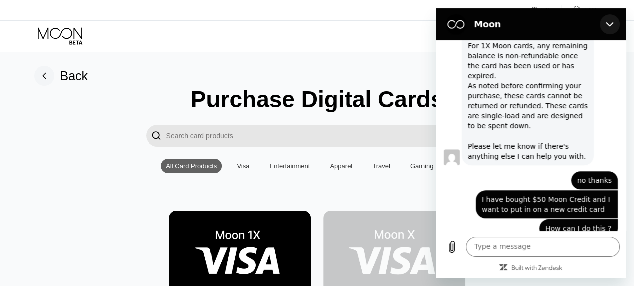
click at [609, 22] on icon "Close" at bounding box center [610, 24] width 8 height 8
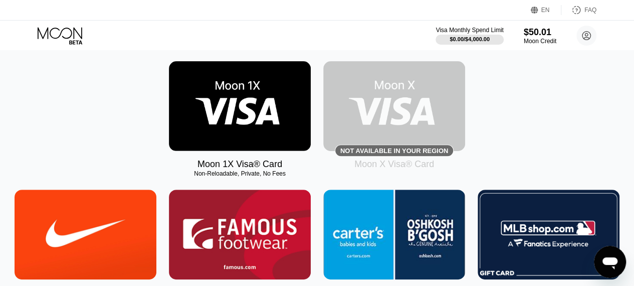
scroll to position [150, 0]
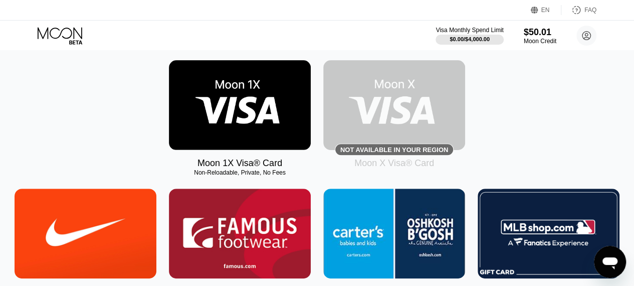
click at [223, 113] on img at bounding box center [240, 105] width 142 height 90
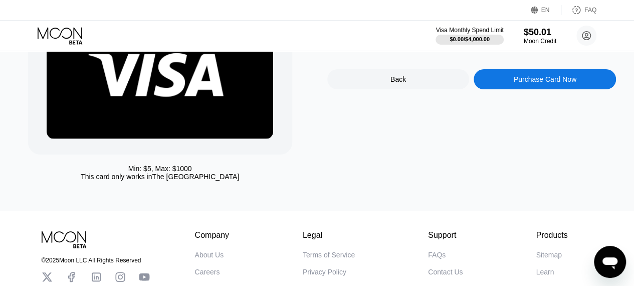
scroll to position [50, 0]
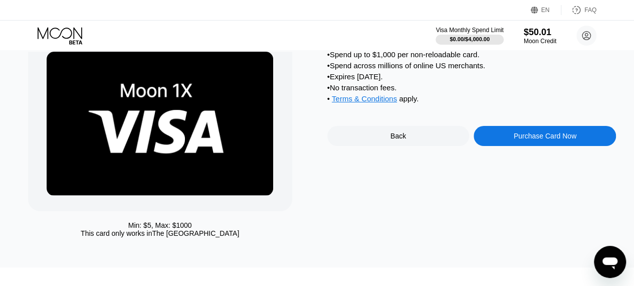
click at [538, 140] on div "Purchase Card Now" at bounding box center [545, 136] width 63 height 8
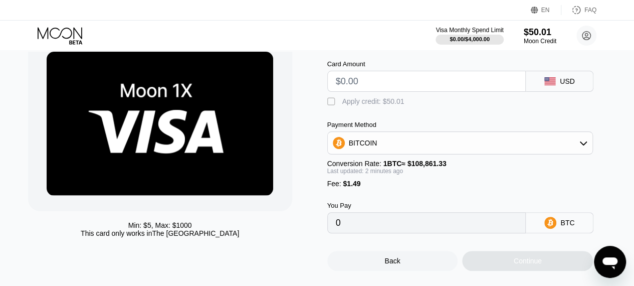
click at [334, 107] on div "" at bounding box center [332, 102] width 10 height 10
click at [414, 90] on input "text" at bounding box center [427, 81] width 182 height 20
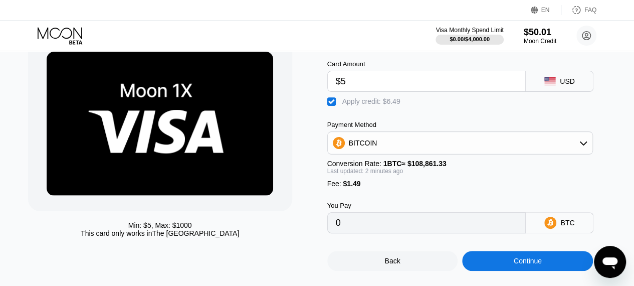
type input "$50"
type input "0.00001359"
type input "$5"
type input "0"
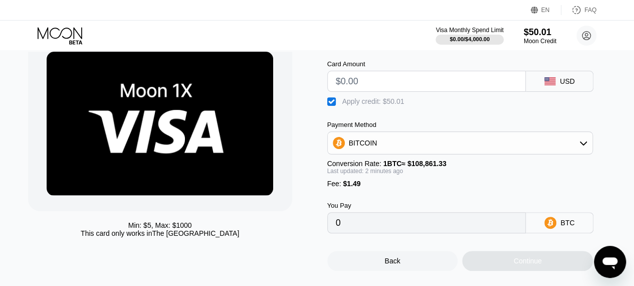
click at [556, 87] on div "USD" at bounding box center [560, 81] width 68 height 21
click at [541, 95] on div " Apply credit: $50.01" at bounding box center [471, 99] width 289 height 15
click at [590, 32] on circle at bounding box center [586, 36] width 20 height 20
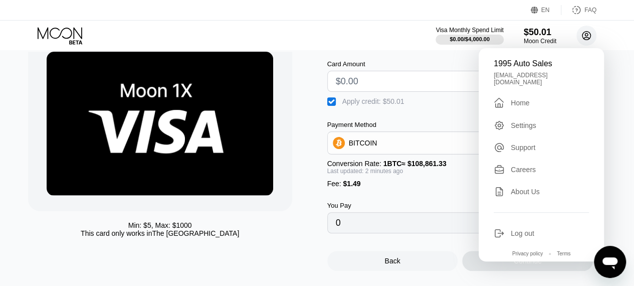
click at [589, 32] on circle at bounding box center [586, 36] width 20 height 20
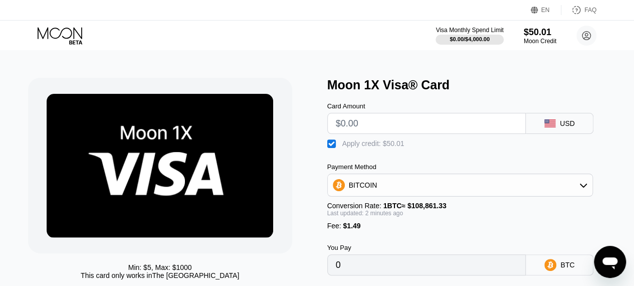
scroll to position [150, 0]
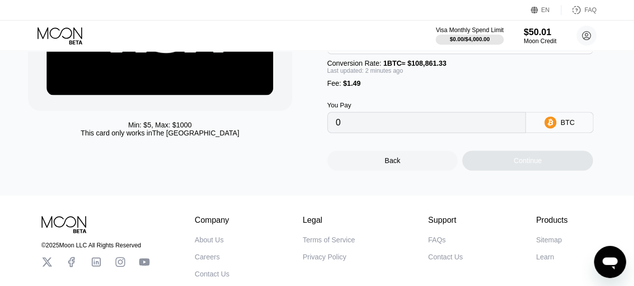
click at [516, 170] on div "Continue" at bounding box center [527, 160] width 131 height 20
click at [517, 170] on div "Continue" at bounding box center [527, 160] width 131 height 20
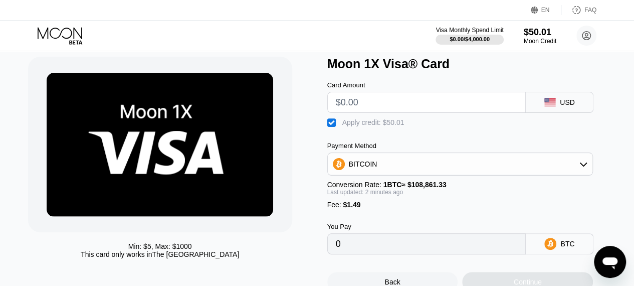
scroll to position [0, 0]
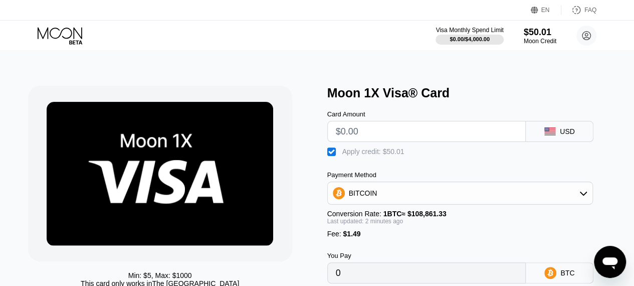
click at [331, 154] on div "" at bounding box center [332, 152] width 10 height 10
click at [331, 154] on div "" at bounding box center [332, 152] width 10 height 10
click at [359, 136] on input "text" at bounding box center [427, 131] width 182 height 20
type input "$50"
type input "0.00001359"
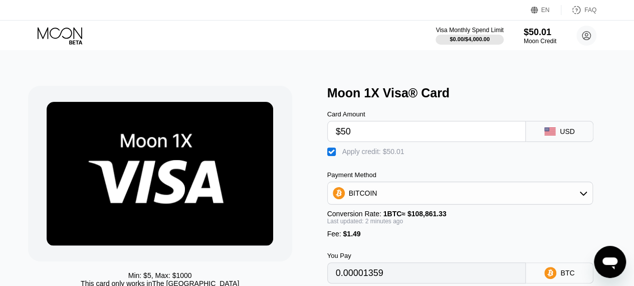
click at [461, 172] on div "Card Amount $50 USD  Apply credit: $50.01 Payment Method BITCOIN Conversion Ra…" at bounding box center [471, 191] width 289 height 183
click at [391, 136] on input "$50" at bounding box center [427, 131] width 182 height 20
type input "$5"
type input "0"
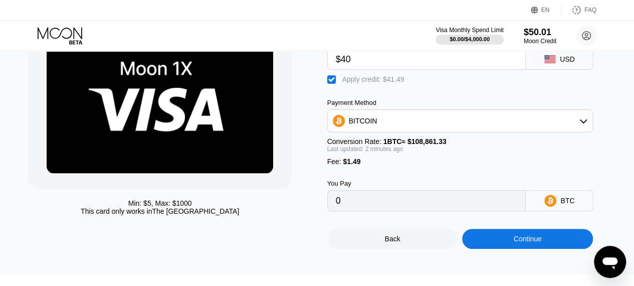
scroll to position [50, 0]
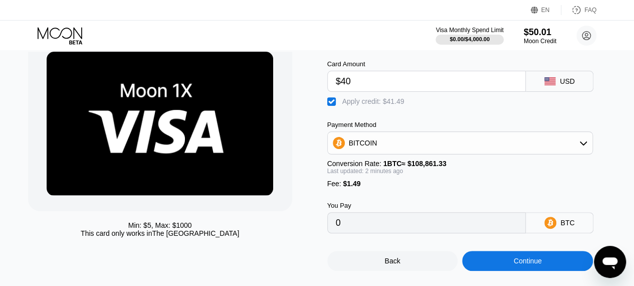
type input "$4"
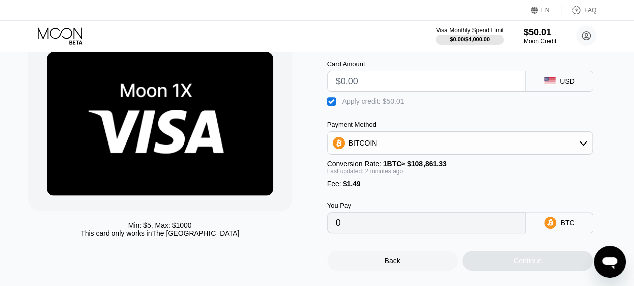
type input "$2"
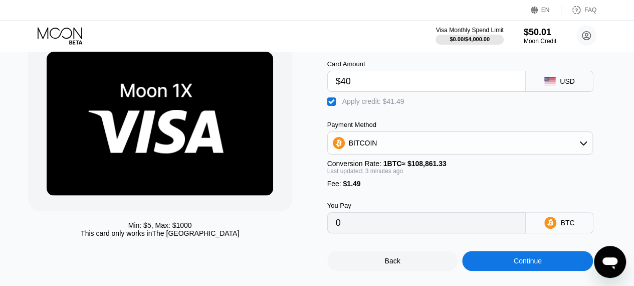
scroll to position [100, 0]
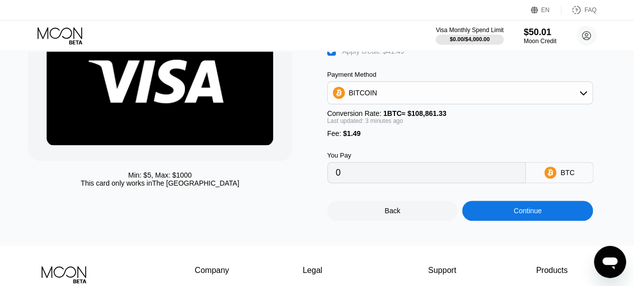
type input "$40"
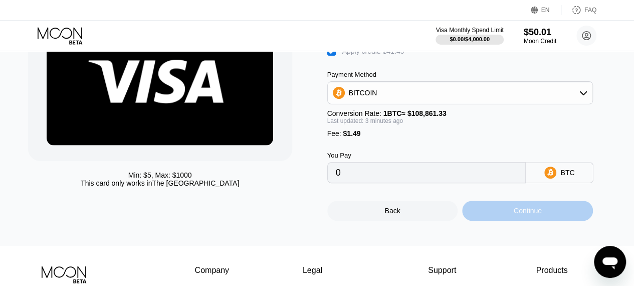
click at [507, 213] on div "Continue" at bounding box center [527, 210] width 131 height 20
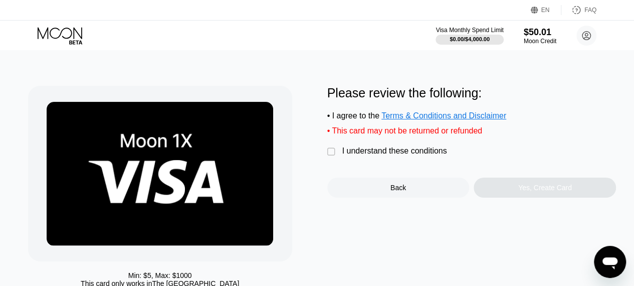
click at [330, 155] on div "" at bounding box center [332, 152] width 10 height 10
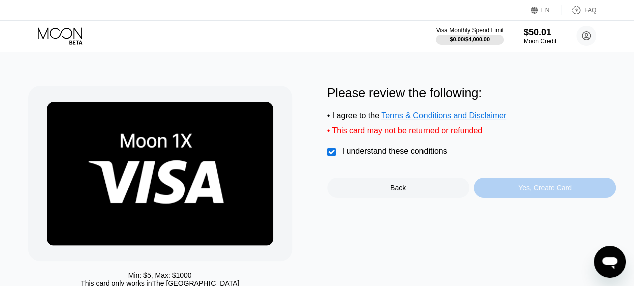
click at [558, 191] on div "Yes, Create Card" at bounding box center [545, 187] width 54 height 8
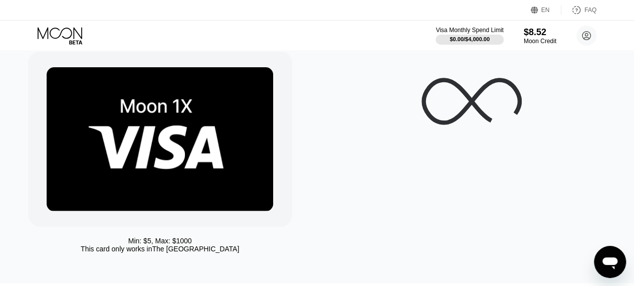
scroll to position [133, 0]
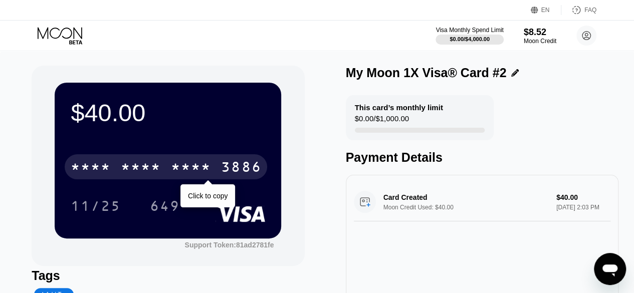
click at [203, 168] on div "* * * *" at bounding box center [191, 168] width 40 height 16
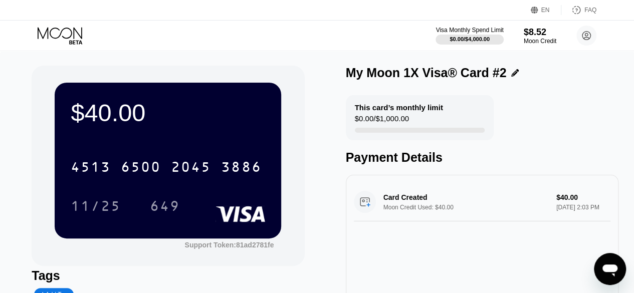
click at [627, 268] on div "$40.00 4513 6500 2045 3886 11/25 649 Support Token: 81ad2781fe Tags Add Tag Mar…" at bounding box center [317, 213] width 634 height 325
click at [609, 270] on icon "Open messaging window" at bounding box center [609, 271] width 15 height 12
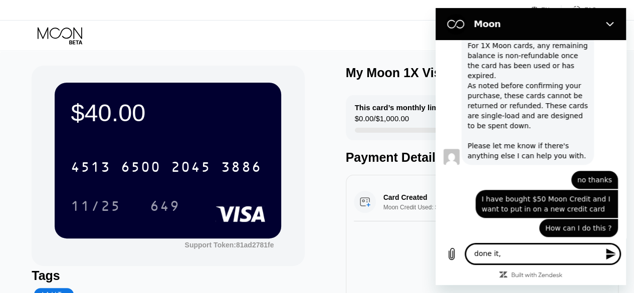
type textarea "done it"
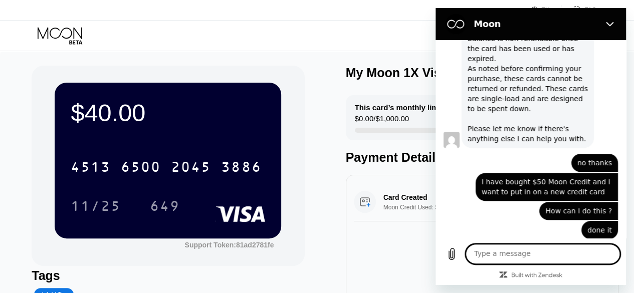
scroll to position [344, 0]
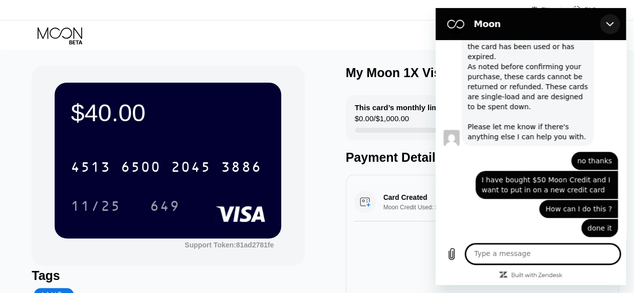
click at [607, 26] on icon "Close" at bounding box center [610, 24] width 8 height 8
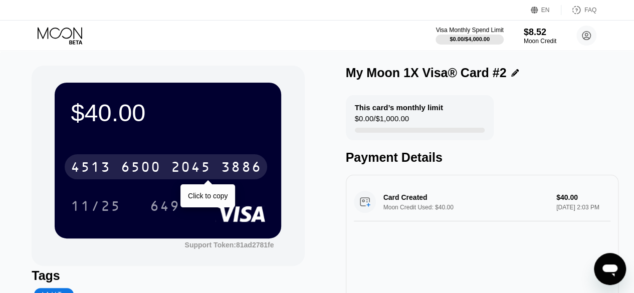
click at [201, 173] on div "2045" at bounding box center [191, 168] width 40 height 16
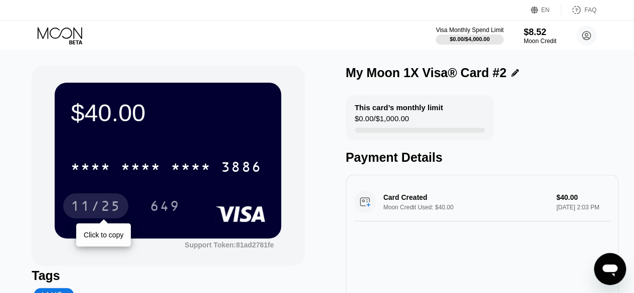
drag, startPoint x: 82, startPoint y: 210, endPoint x: 158, endPoint y: 139, distance: 104.2
click at [82, 210] on div "11/25" at bounding box center [96, 207] width 50 height 16
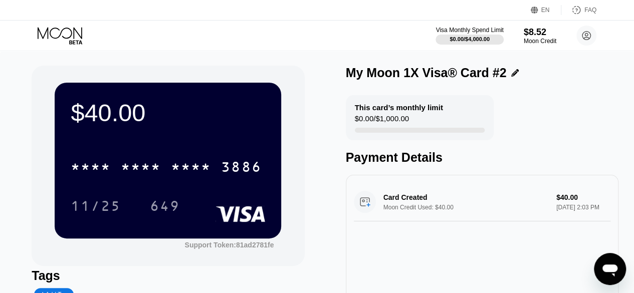
drag, startPoint x: 40, startPoint y: 169, endPoint x: 2, endPoint y: 164, distance: 38.8
click at [39, 168] on div "$40.00 * * * * * * * * * * * * 3886 11/25 649 Support Token: 81ad2781fe" at bounding box center [168, 166] width 273 height 200
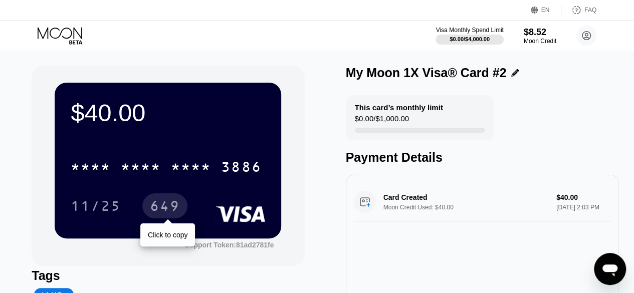
click at [168, 210] on div "649" at bounding box center [165, 207] width 30 height 16
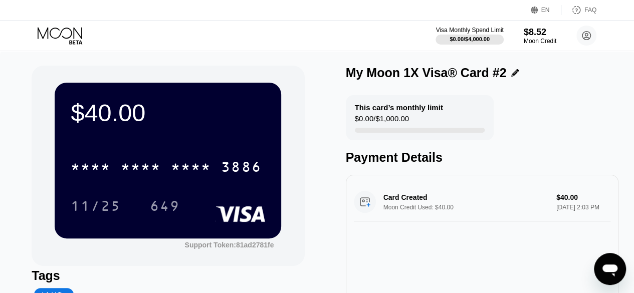
drag, startPoint x: 0, startPoint y: 114, endPoint x: 24, endPoint y: 98, distance: 28.5
click at [0, 114] on div "$40.00 * * * * * * * * * * * * 3886 11/25 649 Support Token: 81ad2781fe Tags Ad…" at bounding box center [317, 213] width 634 height 325
